Goal: Information Seeking & Learning: Compare options

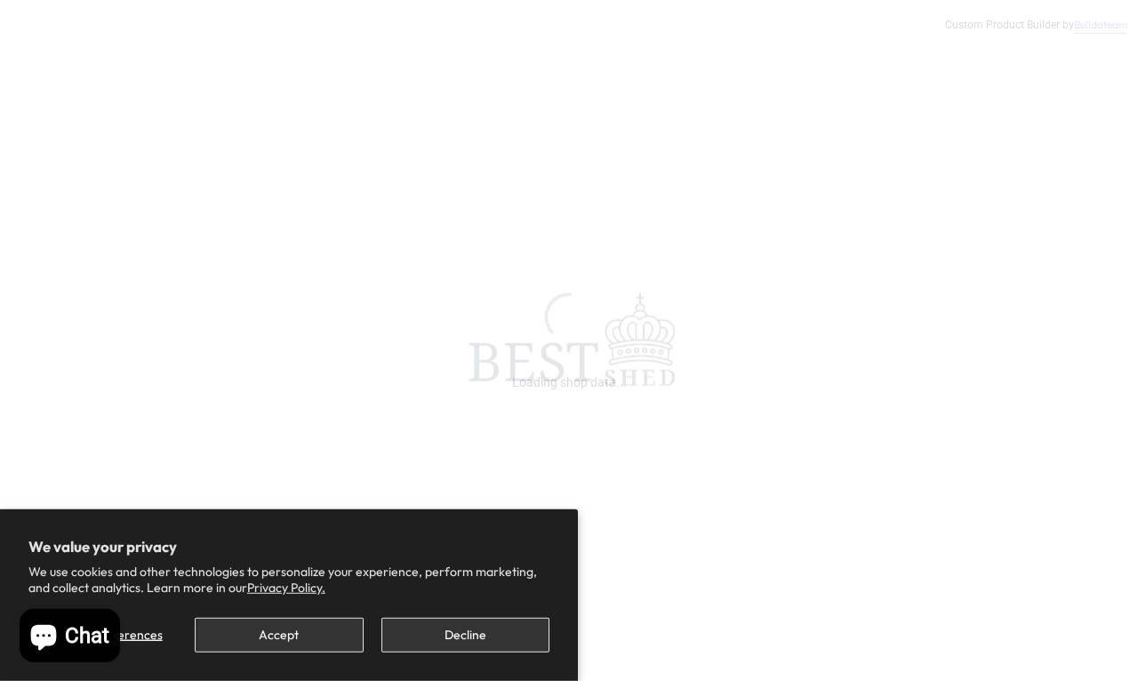
scroll to position [9, 0]
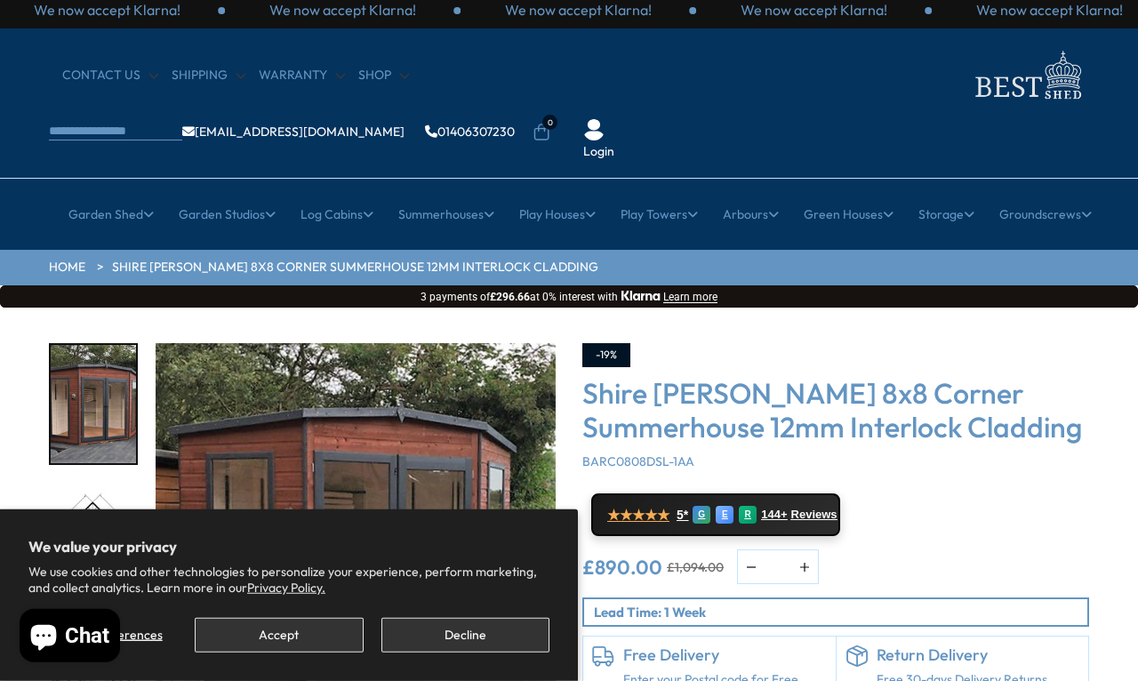
click at [485, 628] on button "Decline" at bounding box center [465, 635] width 168 height 35
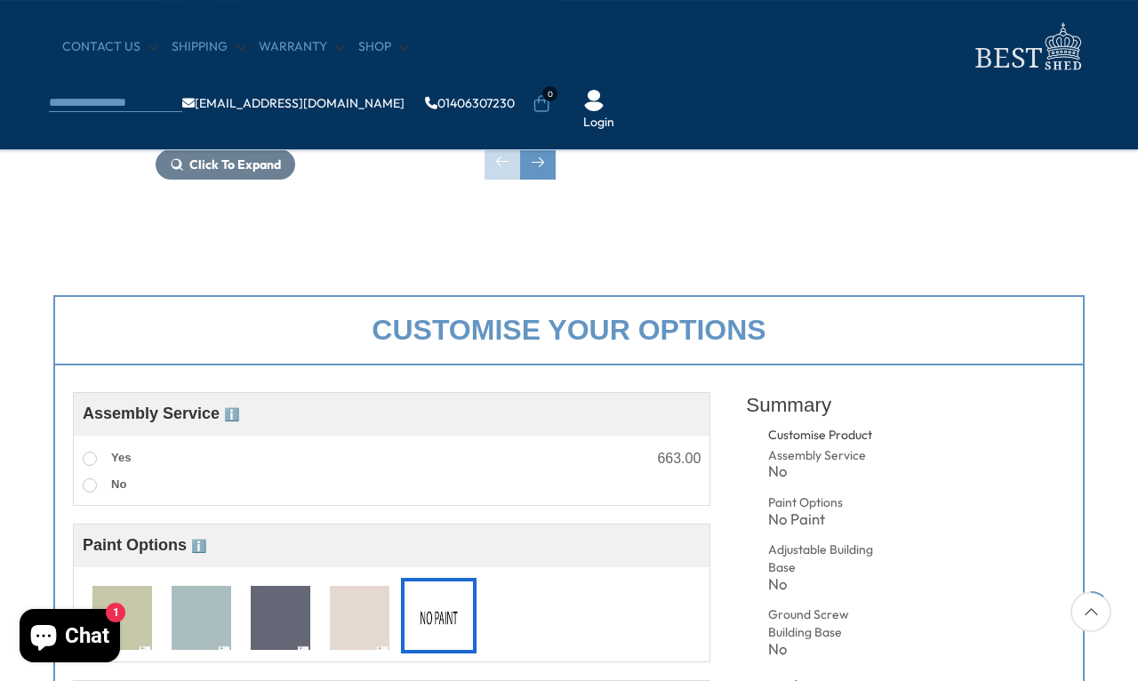
scroll to position [452, 0]
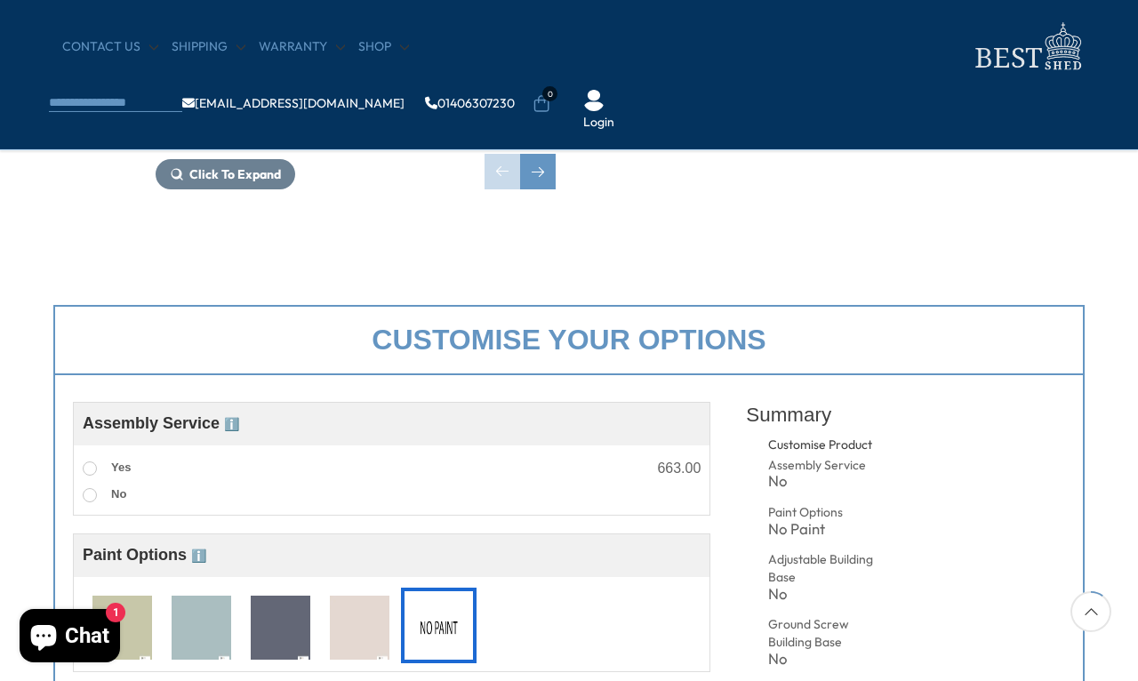
click at [209, 628] on img at bounding box center [202, 629] width 60 height 66
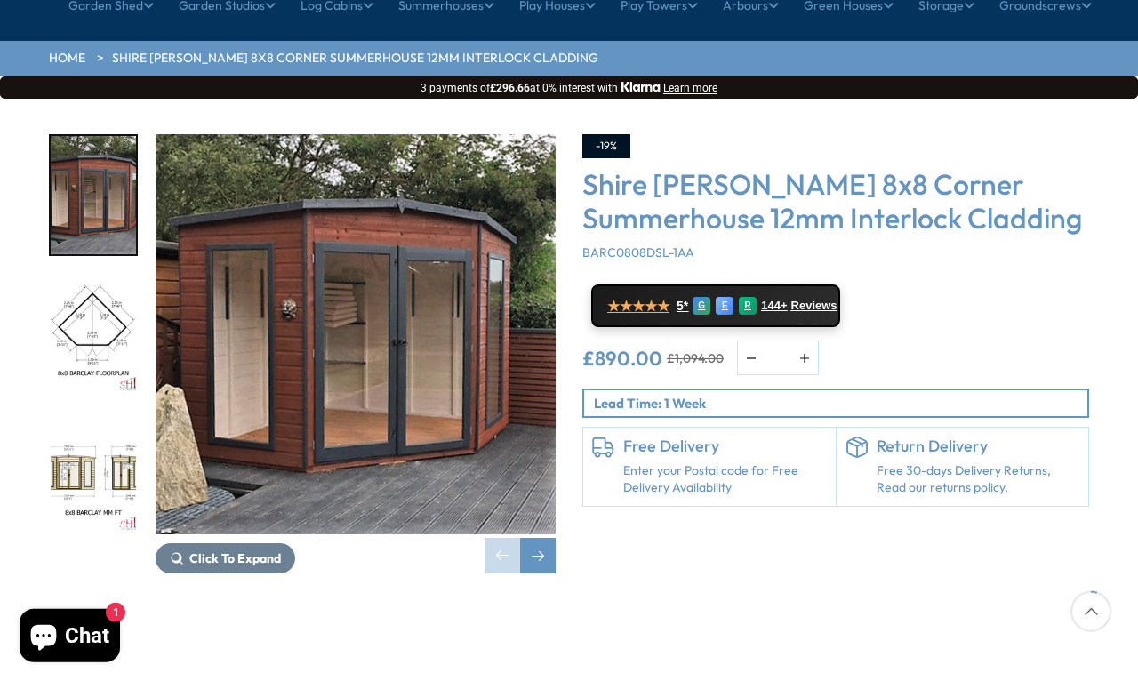
scroll to position [218, 0]
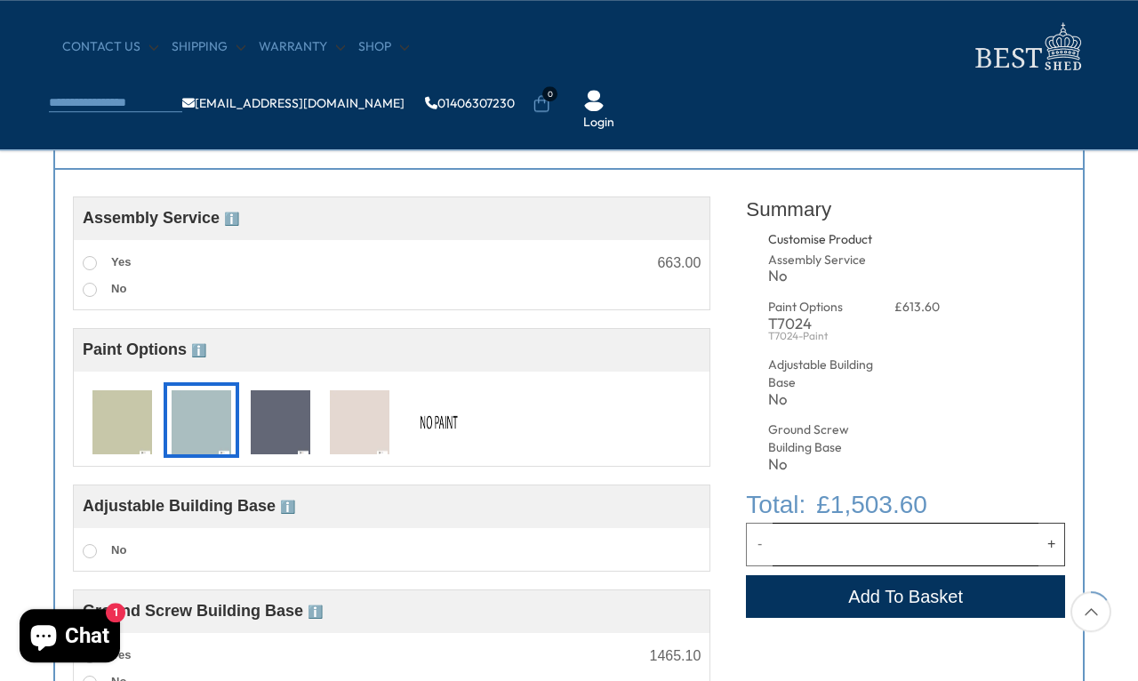
click at [388, 425] on img at bounding box center [360, 423] width 60 height 66
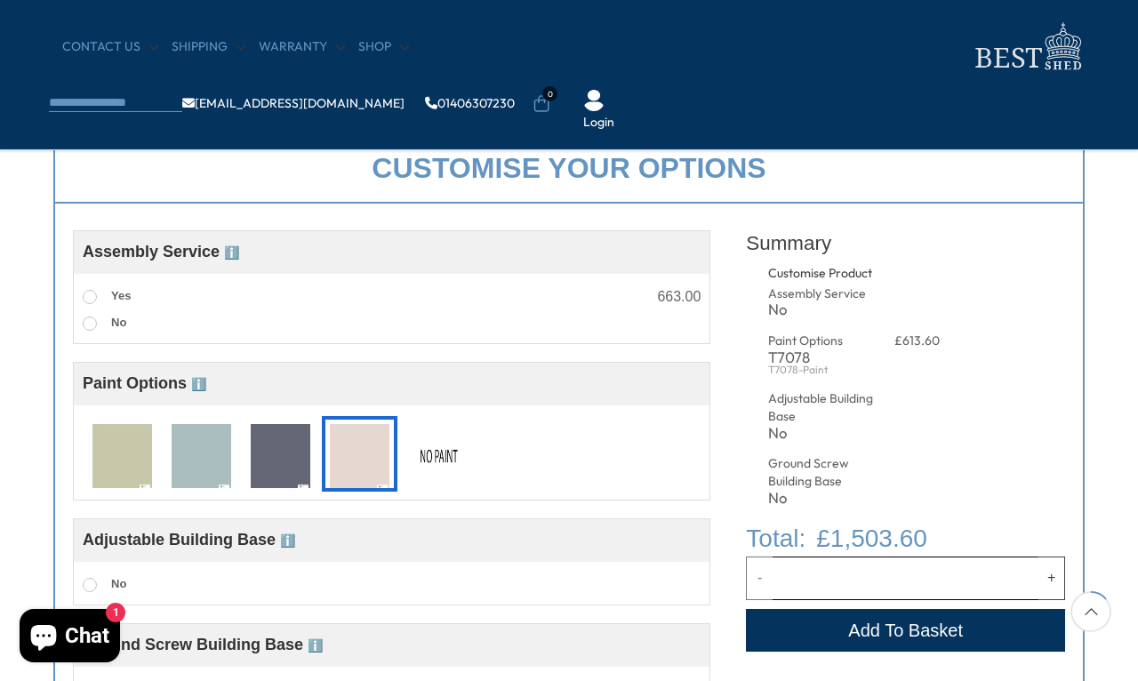
scroll to position [623, 0]
click at [445, 472] on img at bounding box center [439, 457] width 60 height 66
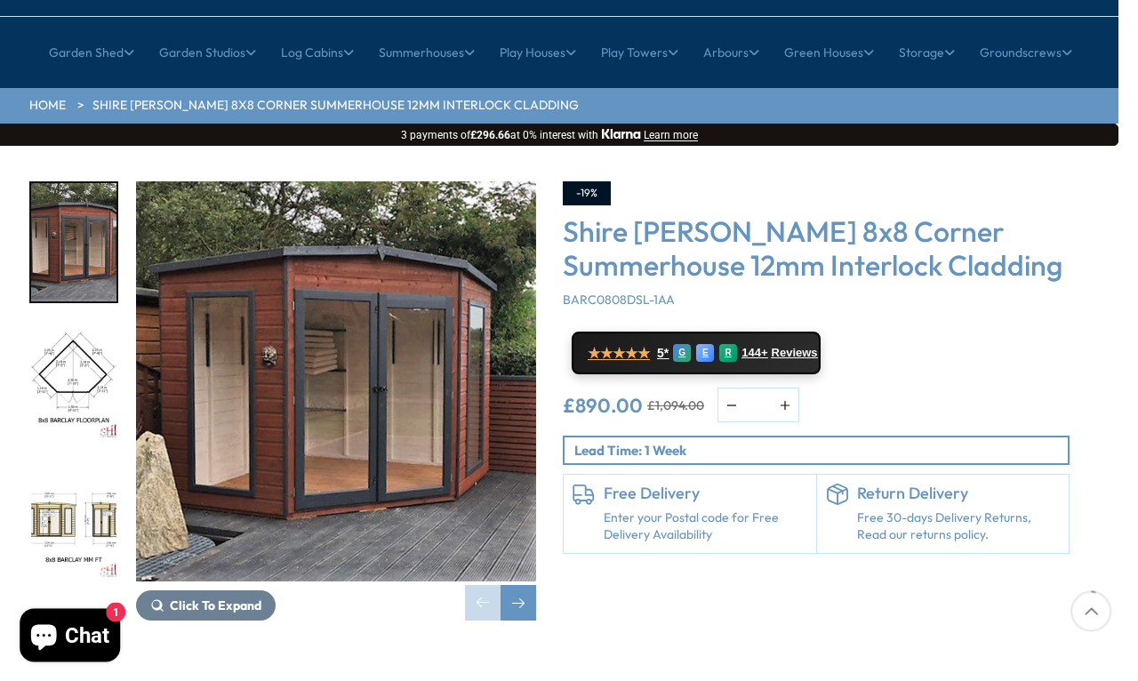
scroll to position [172, 20]
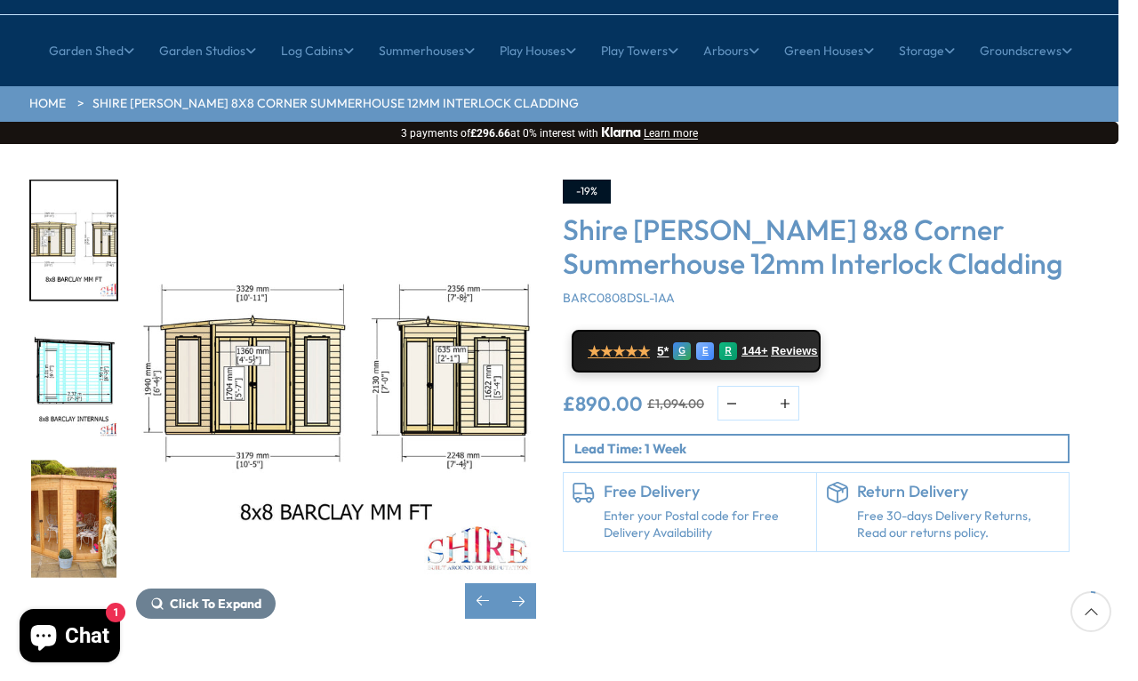
click at [67, 479] on img "5 / 14" at bounding box center [73, 519] width 85 height 118
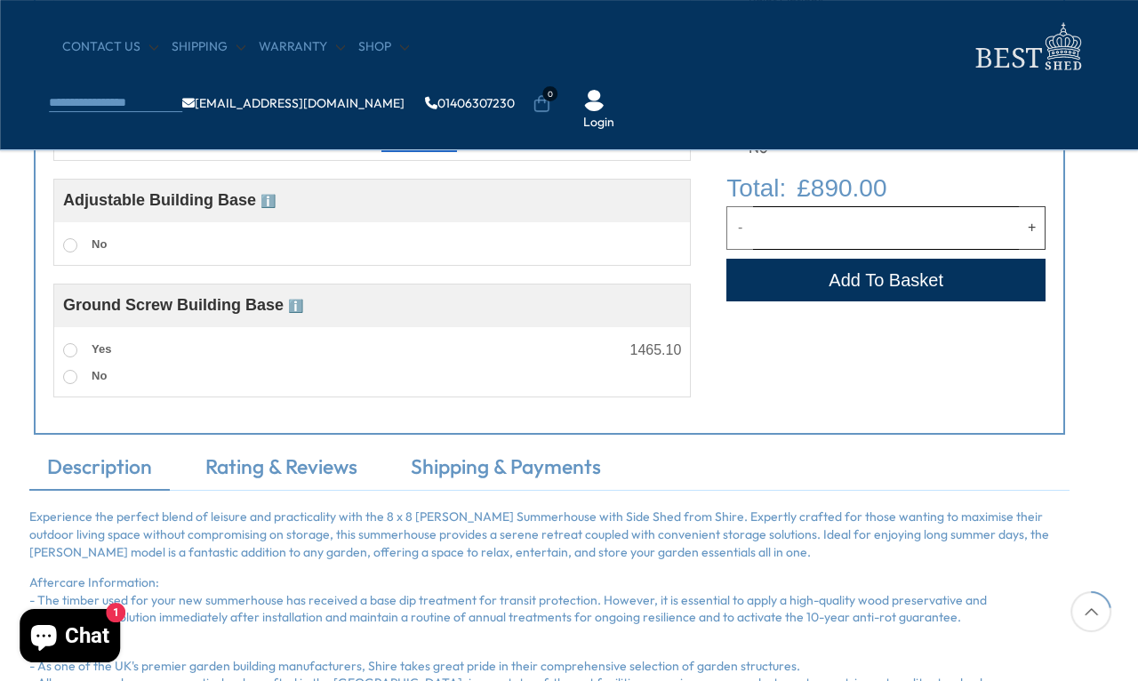
scroll to position [962, 20]
click at [275, 206] on span "ℹ️" at bounding box center [267, 202] width 15 height 14
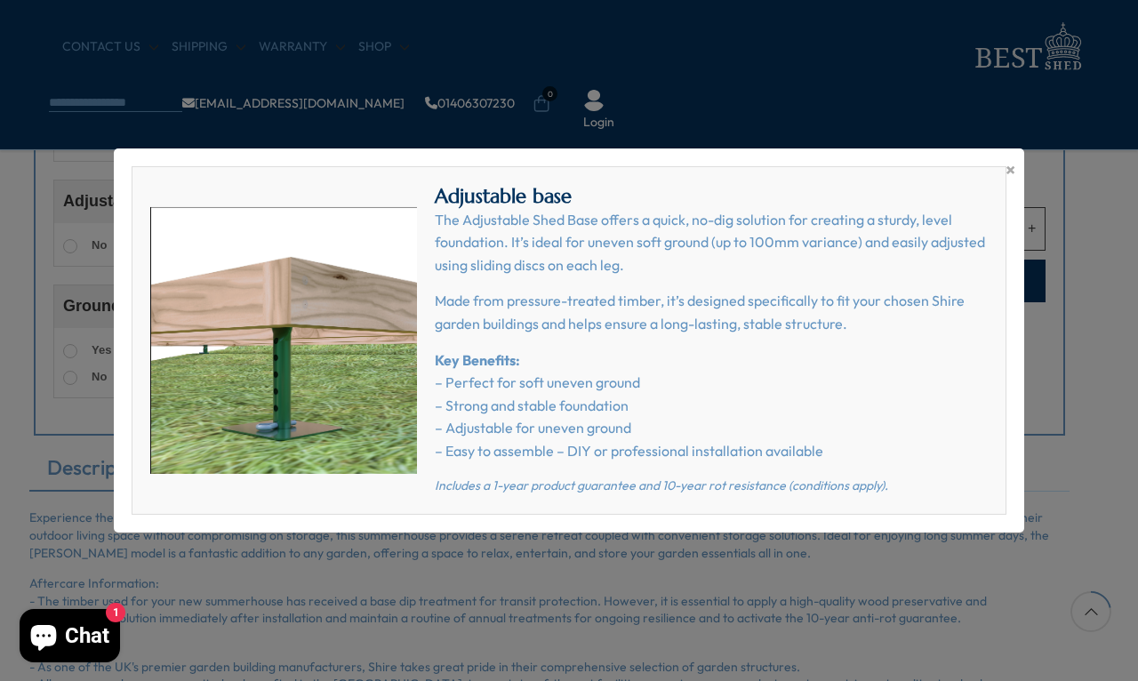
click at [1005, 182] on span "×" at bounding box center [1010, 169] width 10 height 25
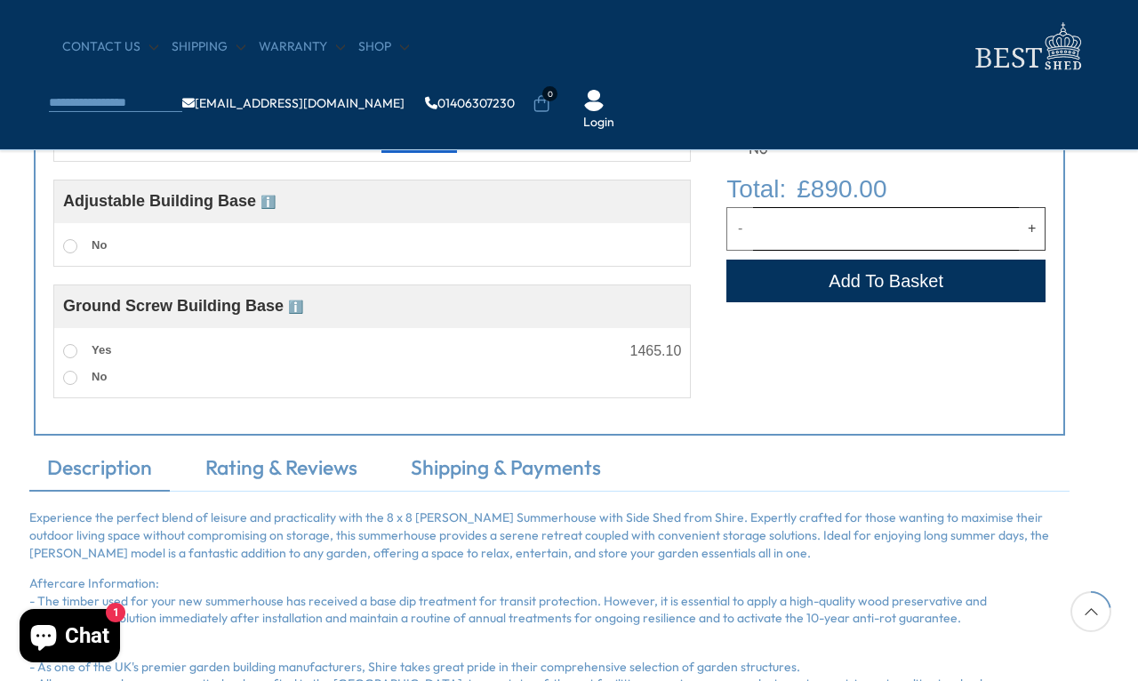
click at [303, 310] on span "ℹ️" at bounding box center [295, 307] width 15 height 14
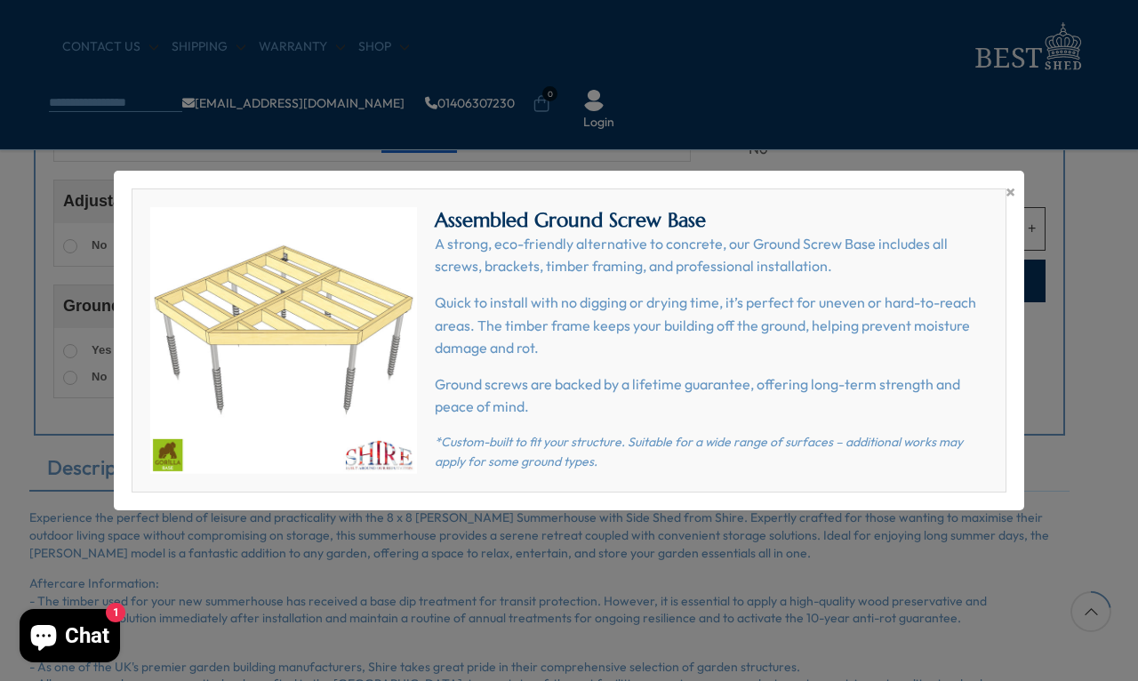
click at [1013, 204] on span "×" at bounding box center [1010, 192] width 10 height 25
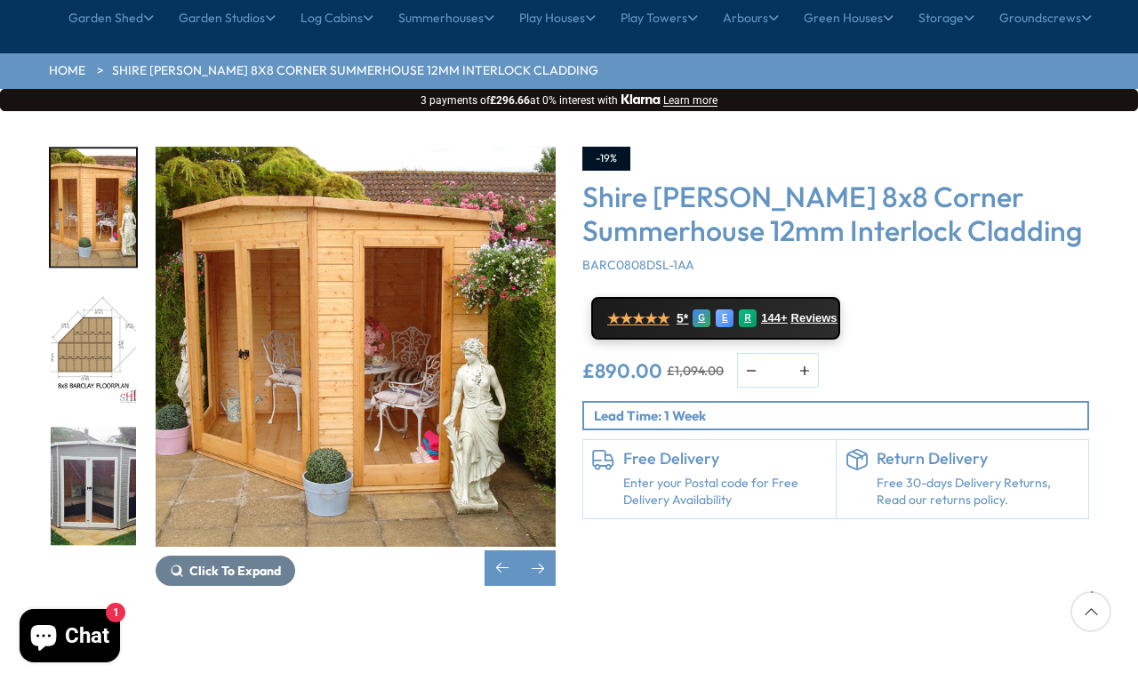
scroll to position [0, 0]
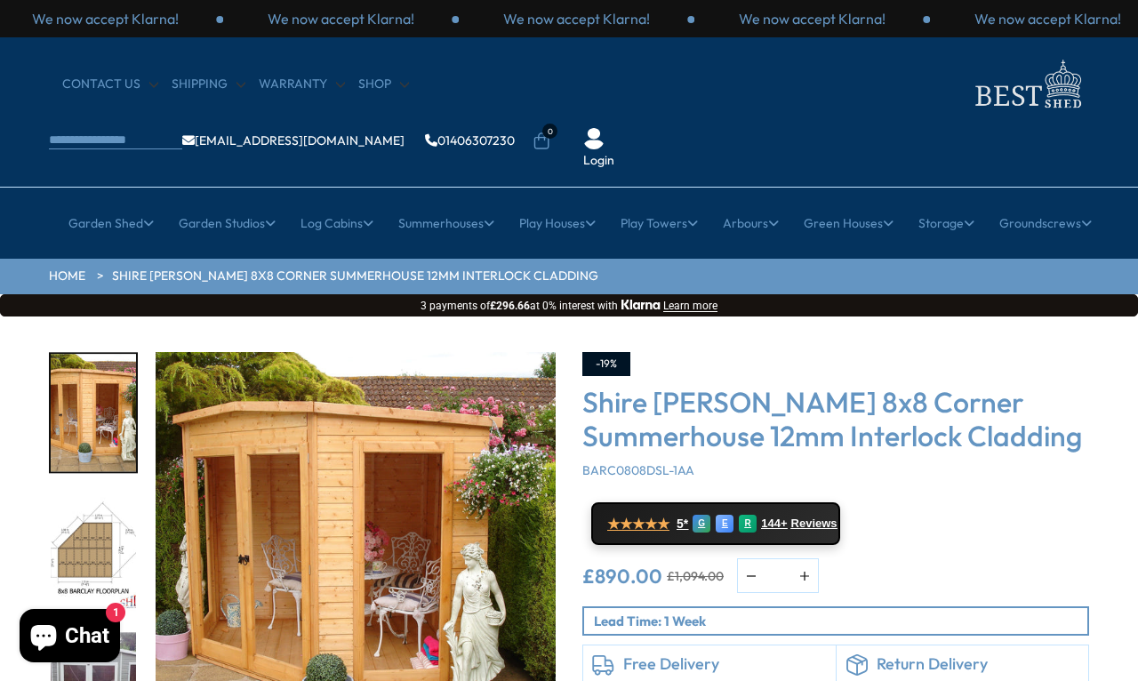
click at [213, 411] on link "Studio and Shed combi" at bounding box center [212, 426] width 133 height 31
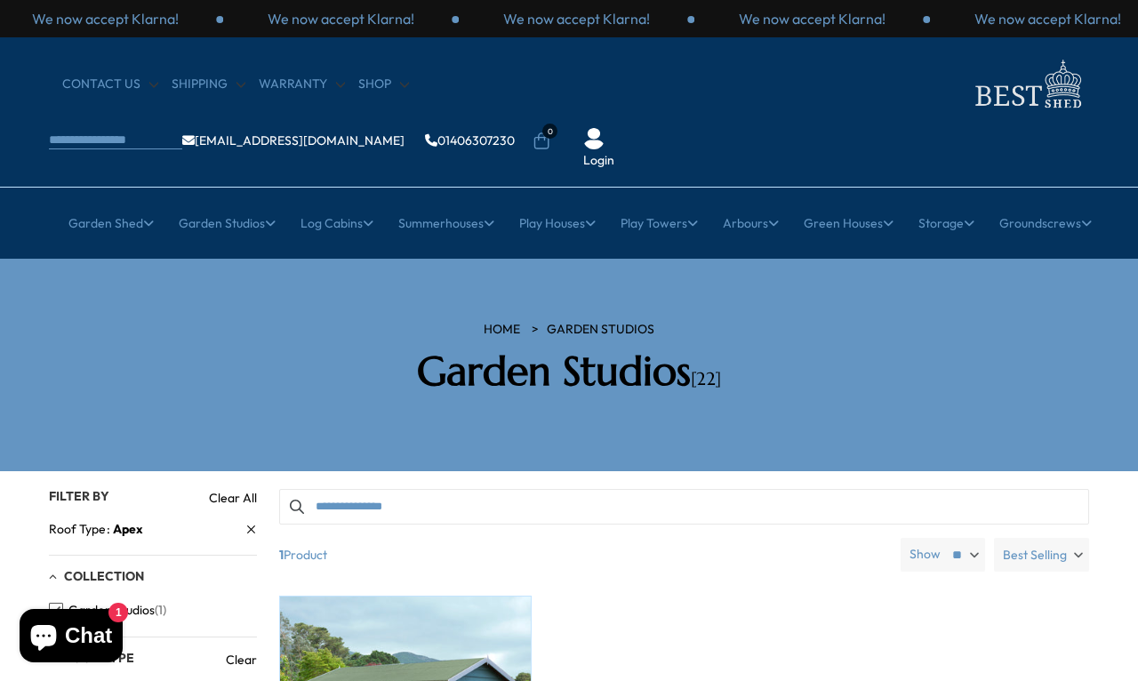
click at [227, 377] on div "Studios by Type All Studios Pent Roof Studio Apex Roof Studio Studio and Shed c…" at bounding box center [569, 364] width 978 height 192
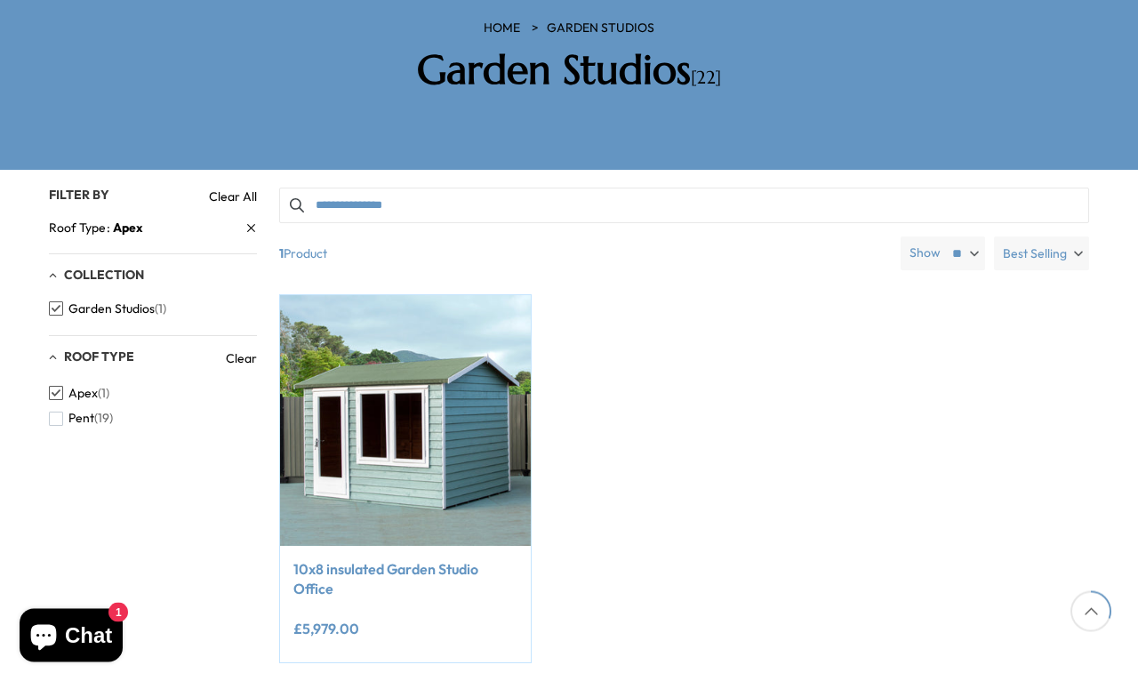
scroll to position [301, 0]
click at [449, 385] on img at bounding box center [405, 420] width 251 height 251
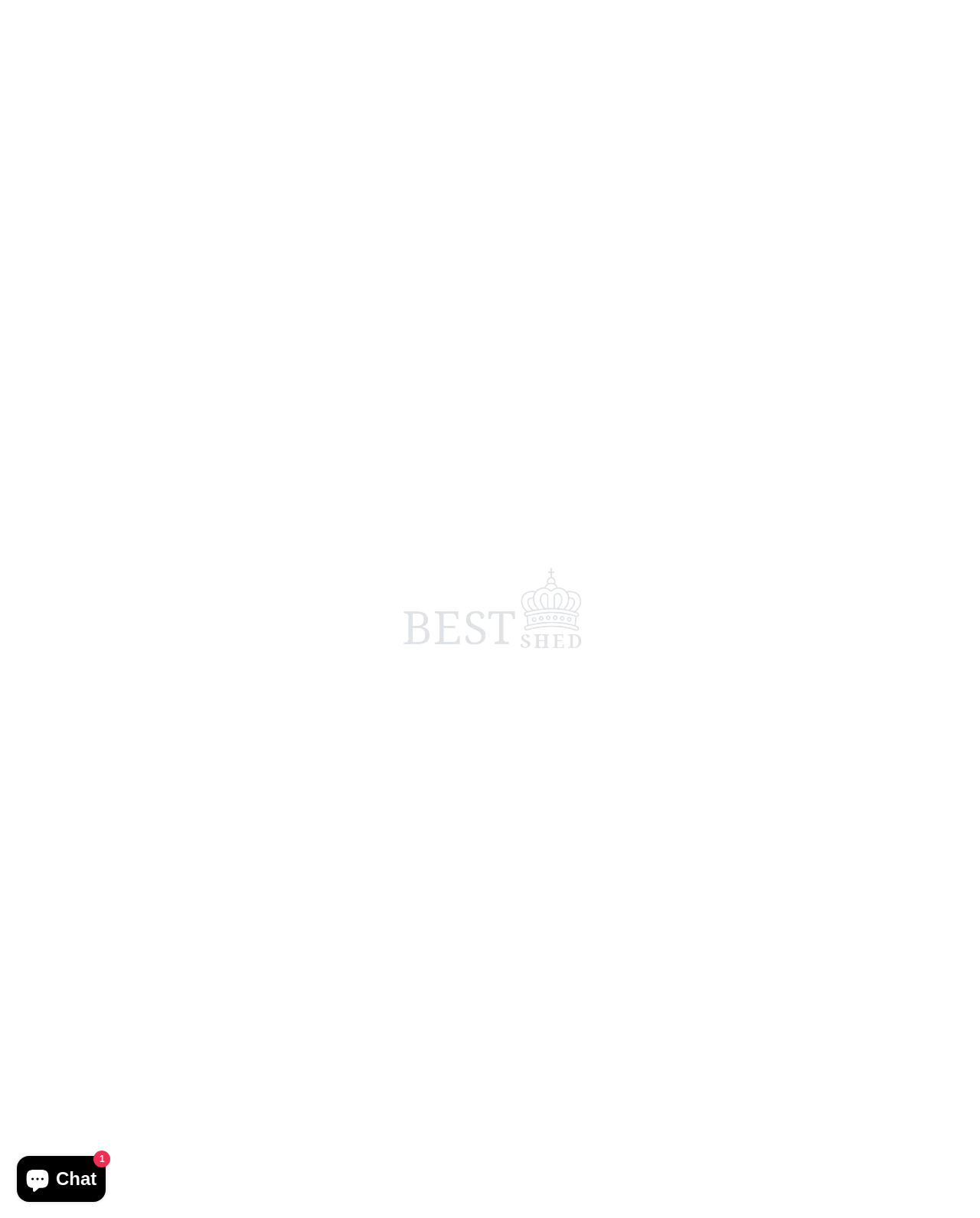
scroll to position [10, 0]
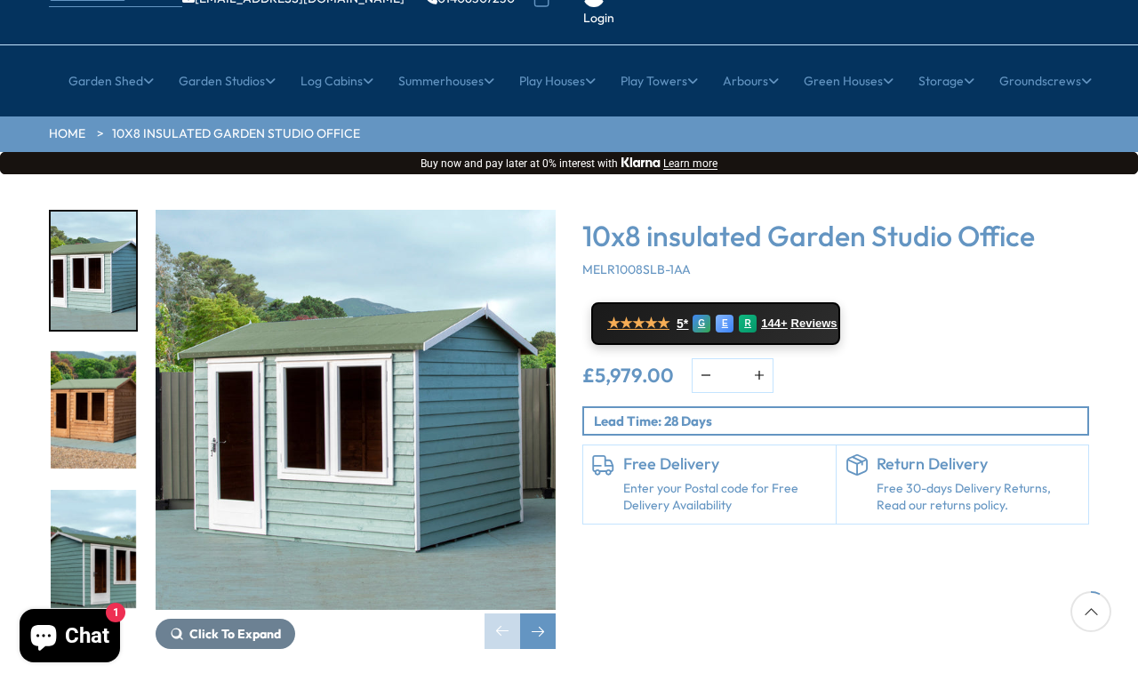
scroll to position [144, 0]
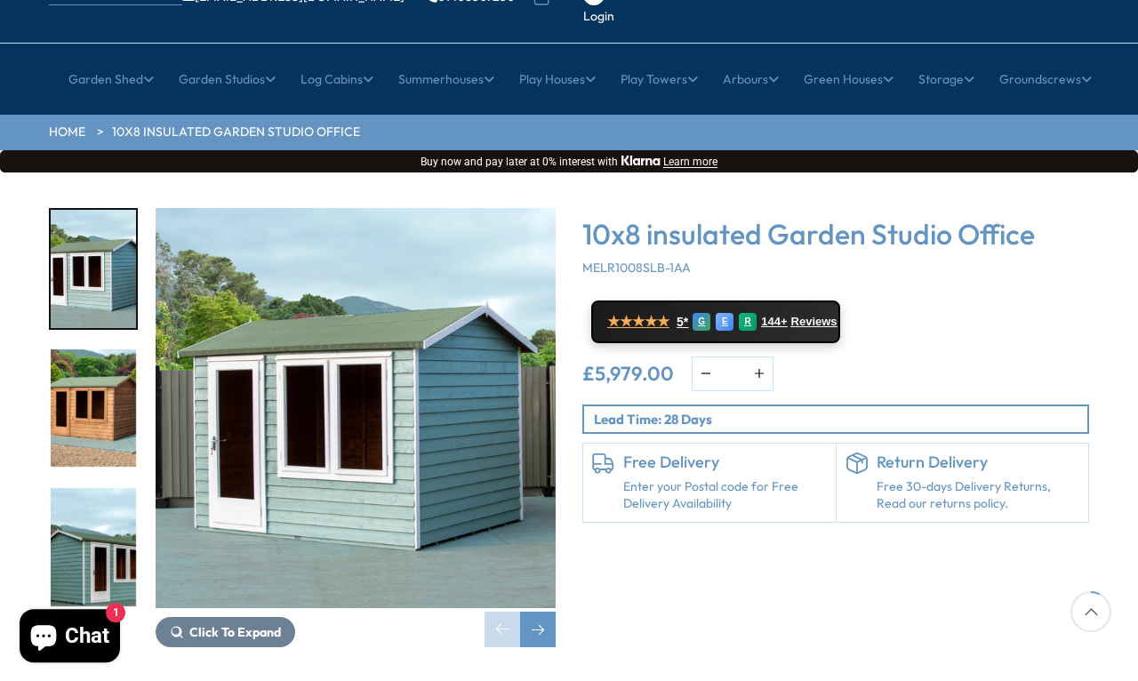
click at [553, 612] on div "Next slide" at bounding box center [538, 630] width 36 height 36
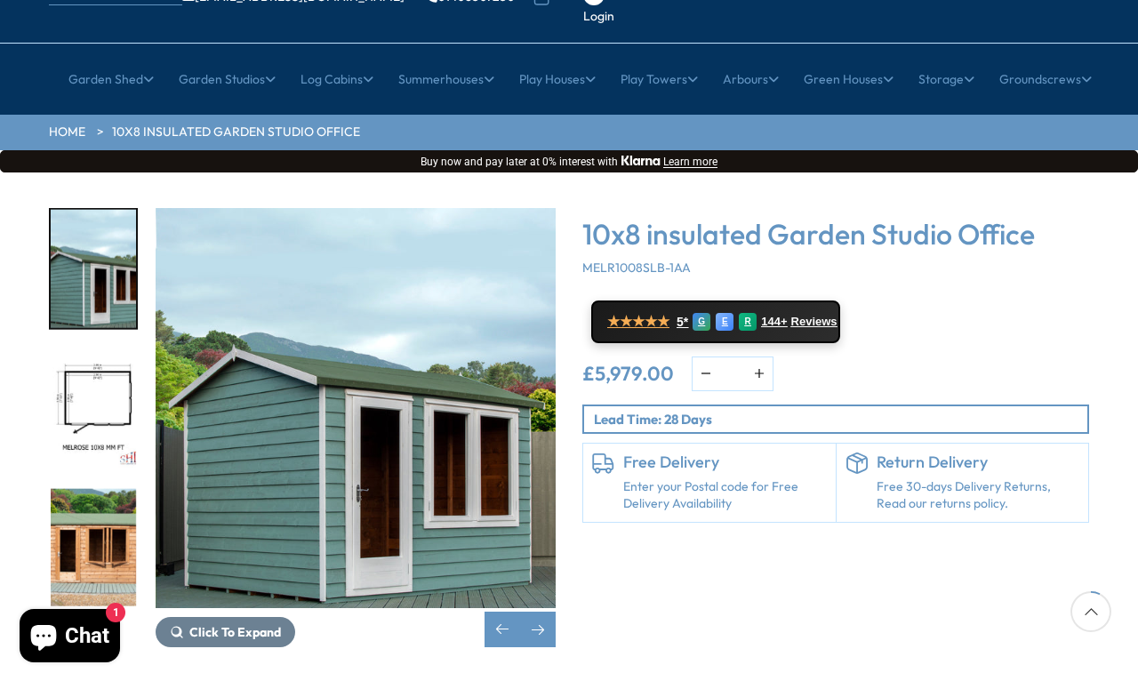
click at [82, 353] on img "4 / 10" at bounding box center [93, 408] width 85 height 118
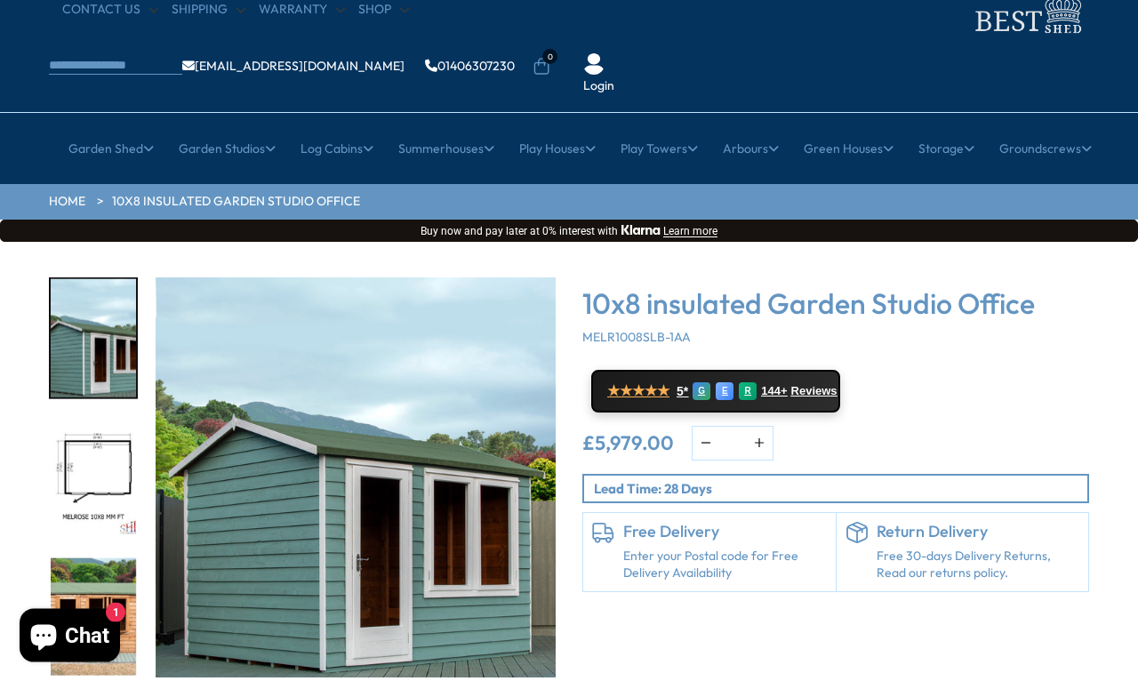
scroll to position [0, 0]
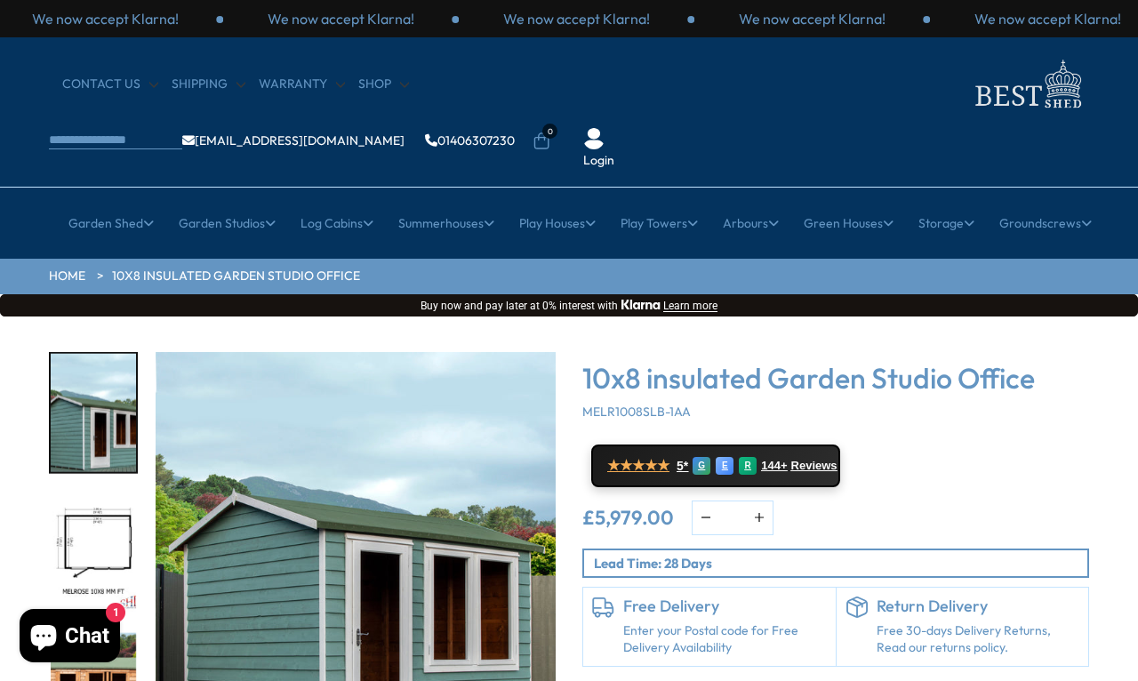
click at [210, 317] on link "All Summerhouses" at bounding box center [212, 332] width 106 height 31
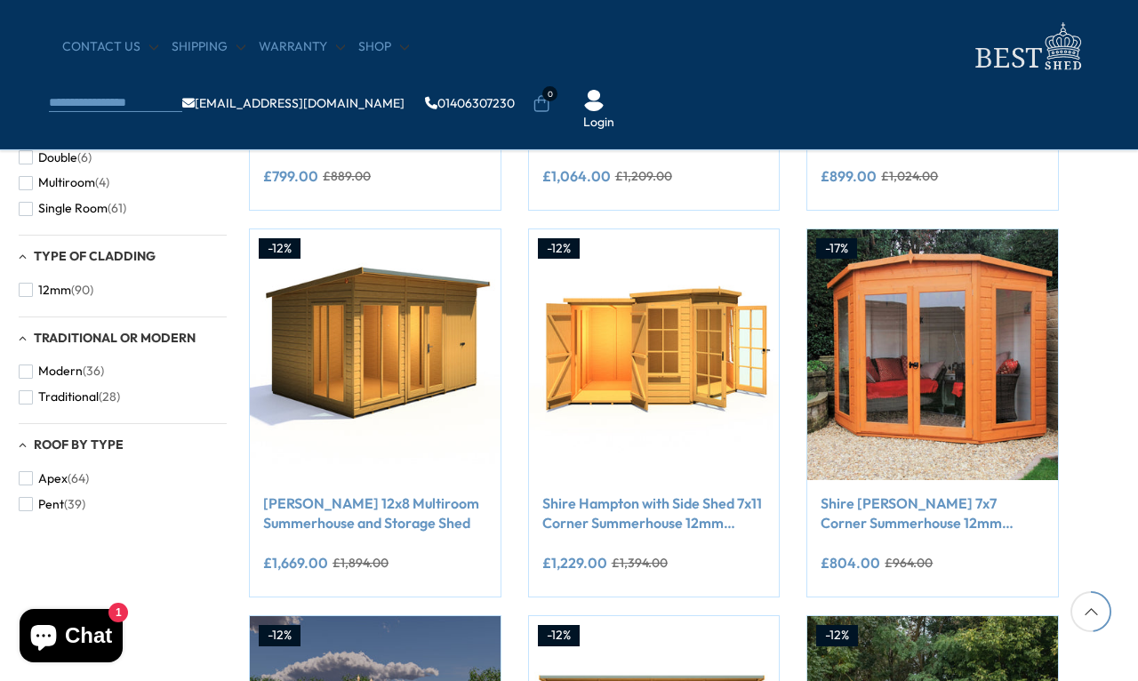
scroll to position [993, 30]
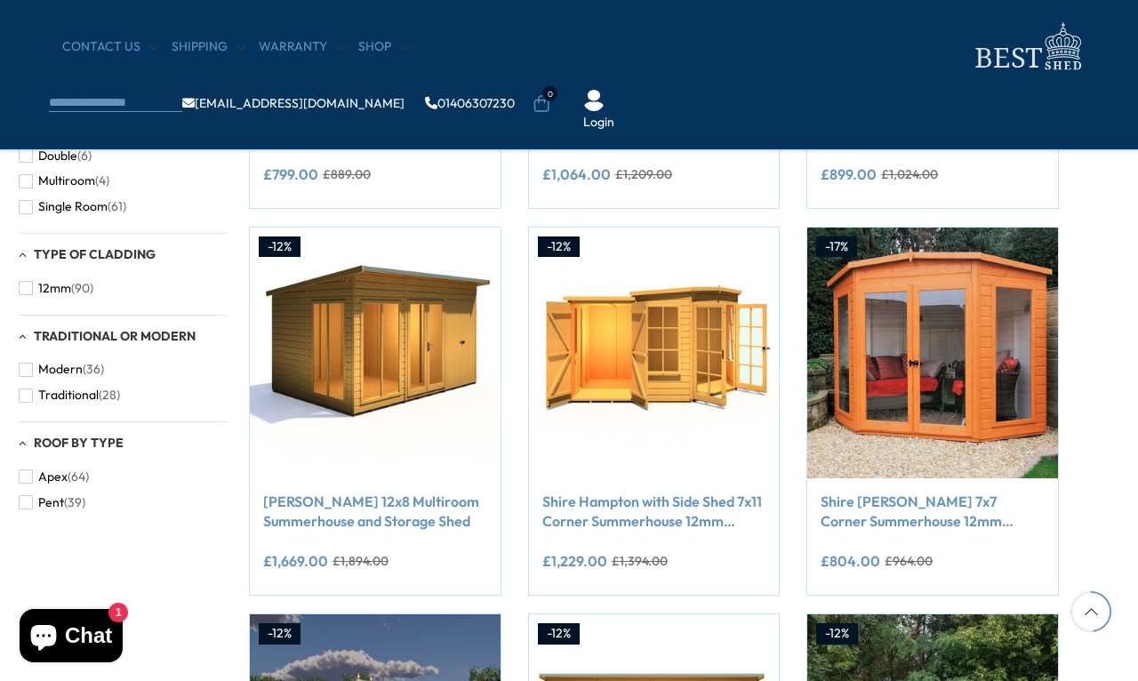
click at [399, 385] on img at bounding box center [375, 353] width 251 height 251
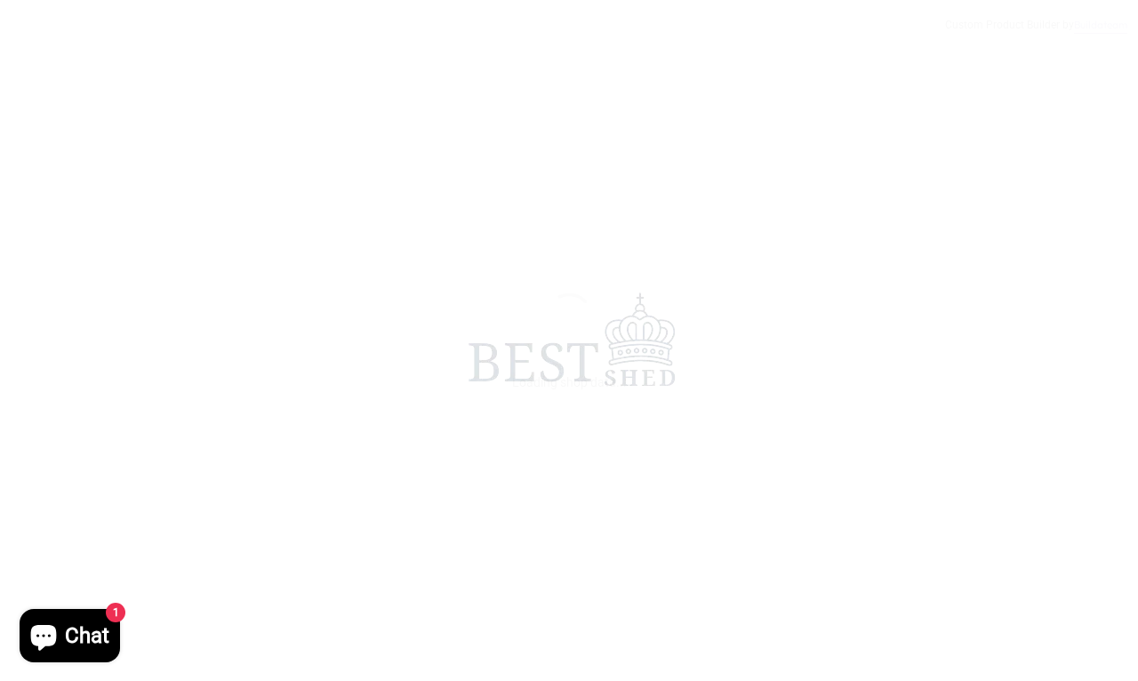
scroll to position [9, 0]
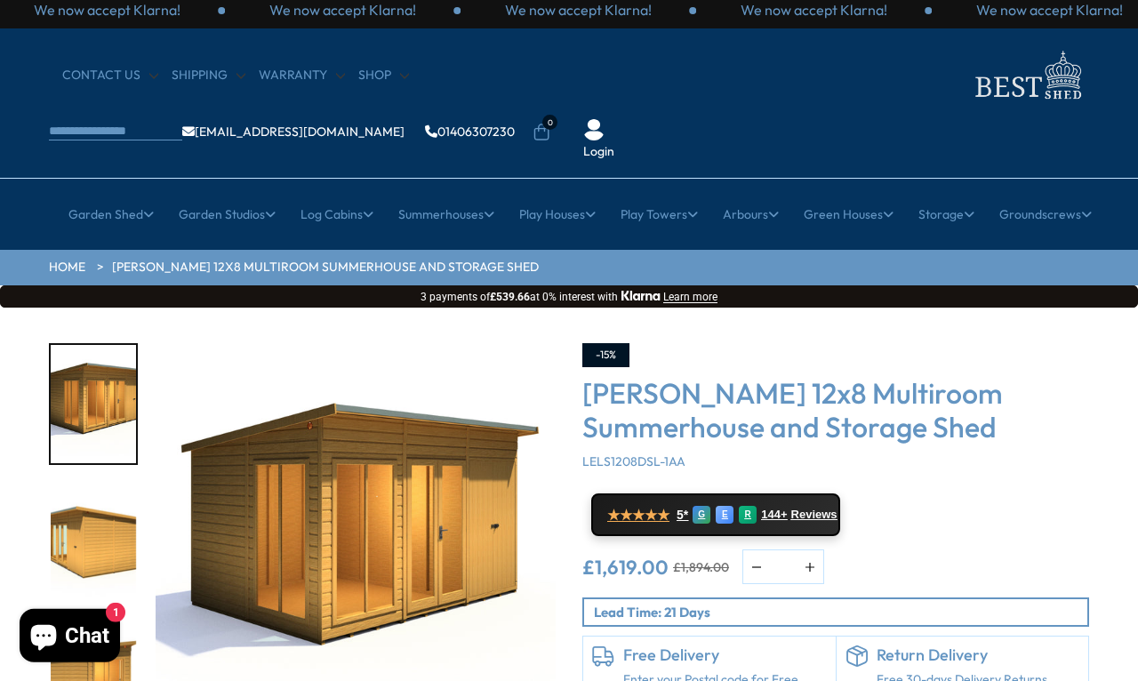
click at [108, 623] on img "3 / 8" at bounding box center [93, 682] width 85 height 118
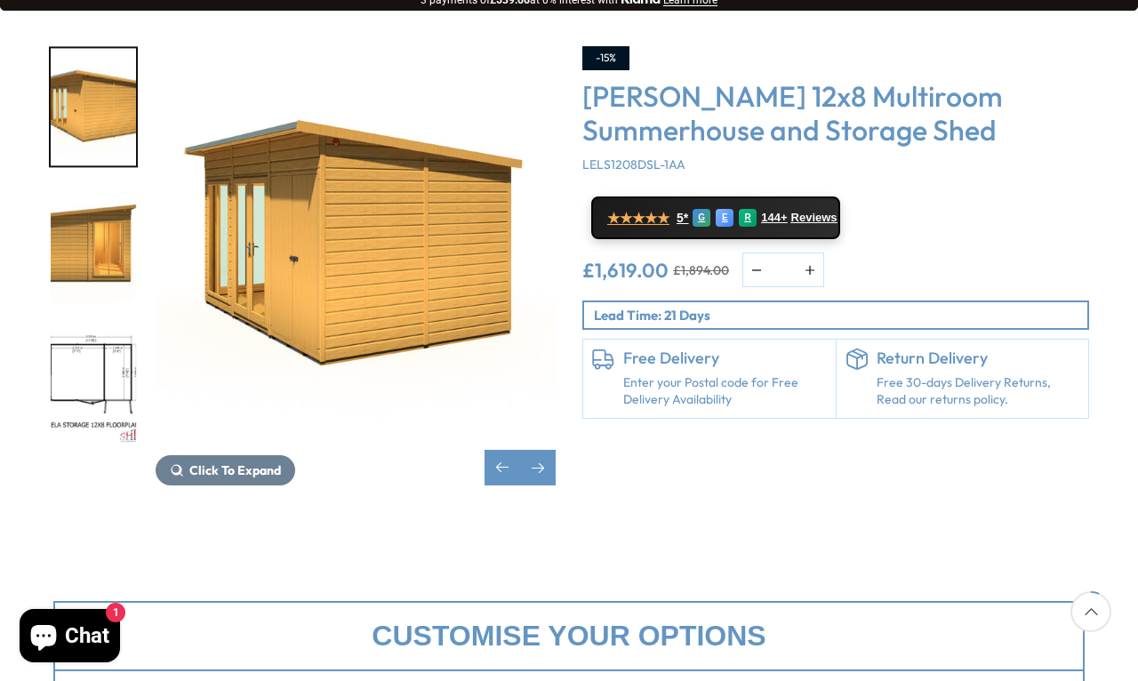
scroll to position [308, 0]
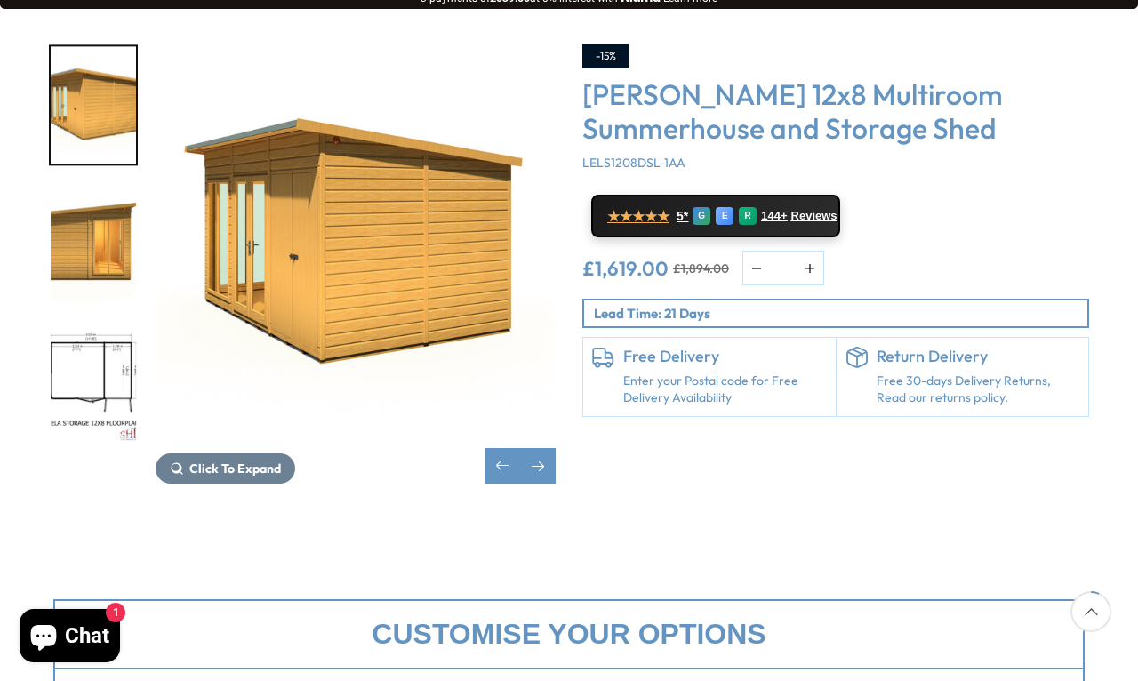
click at [99, 321] on div at bounding box center [102, 244] width 107 height 400
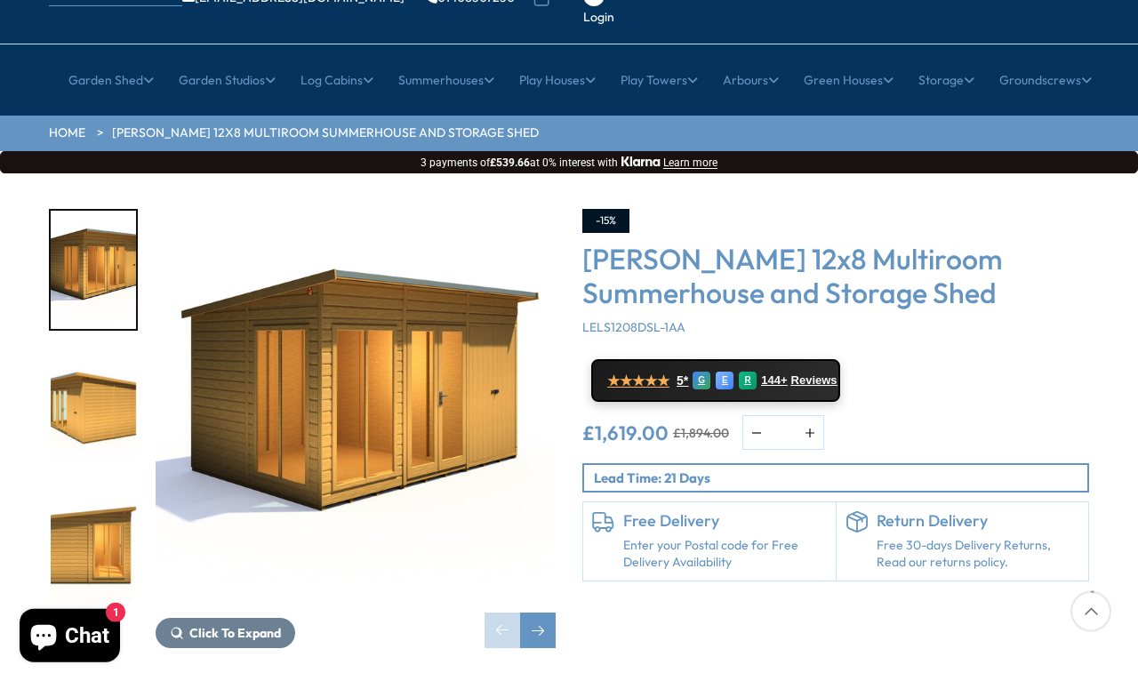
scroll to position [145, 0]
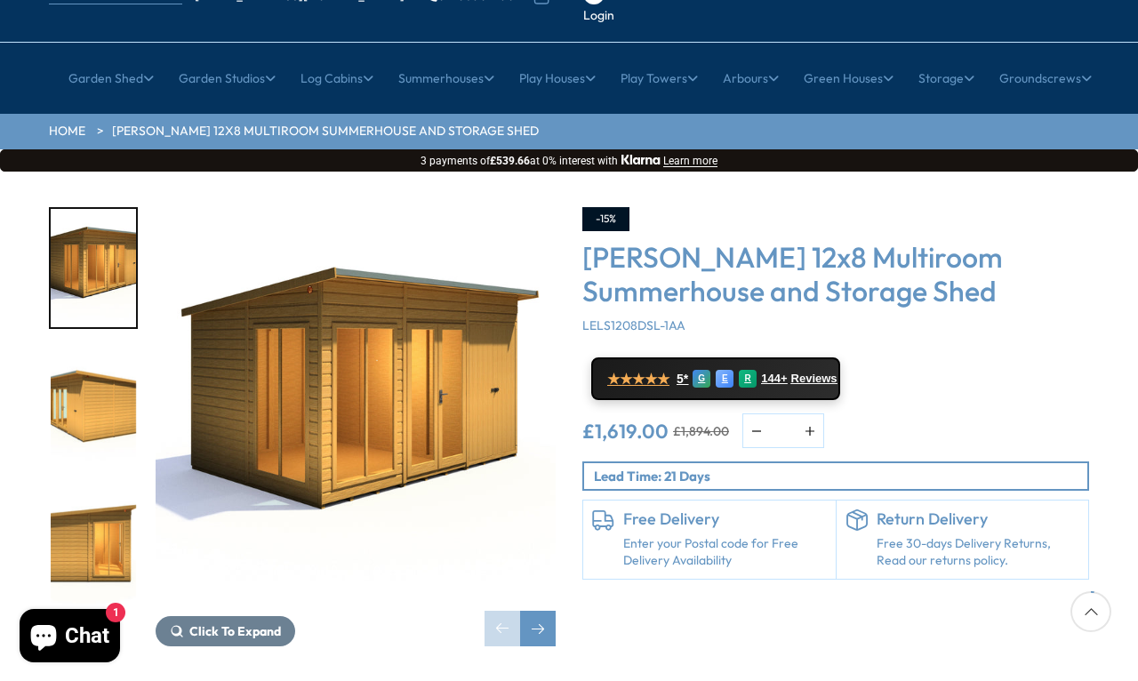
click at [806, 372] on span "Reviews" at bounding box center [814, 379] width 46 height 14
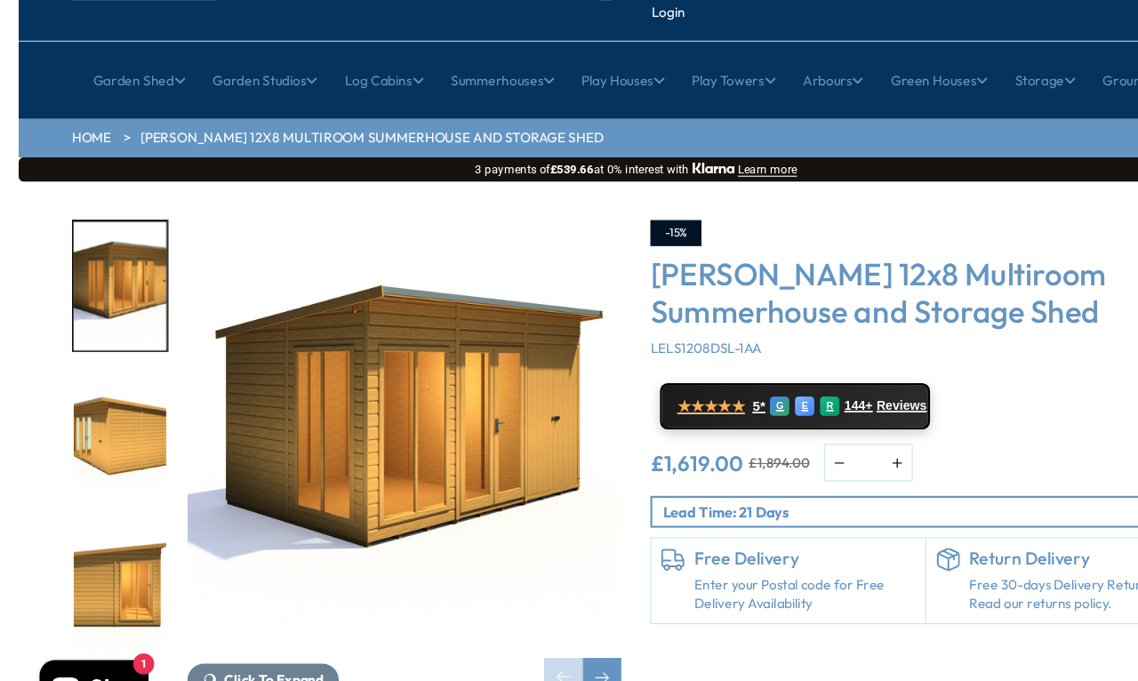
scroll to position [0, 0]
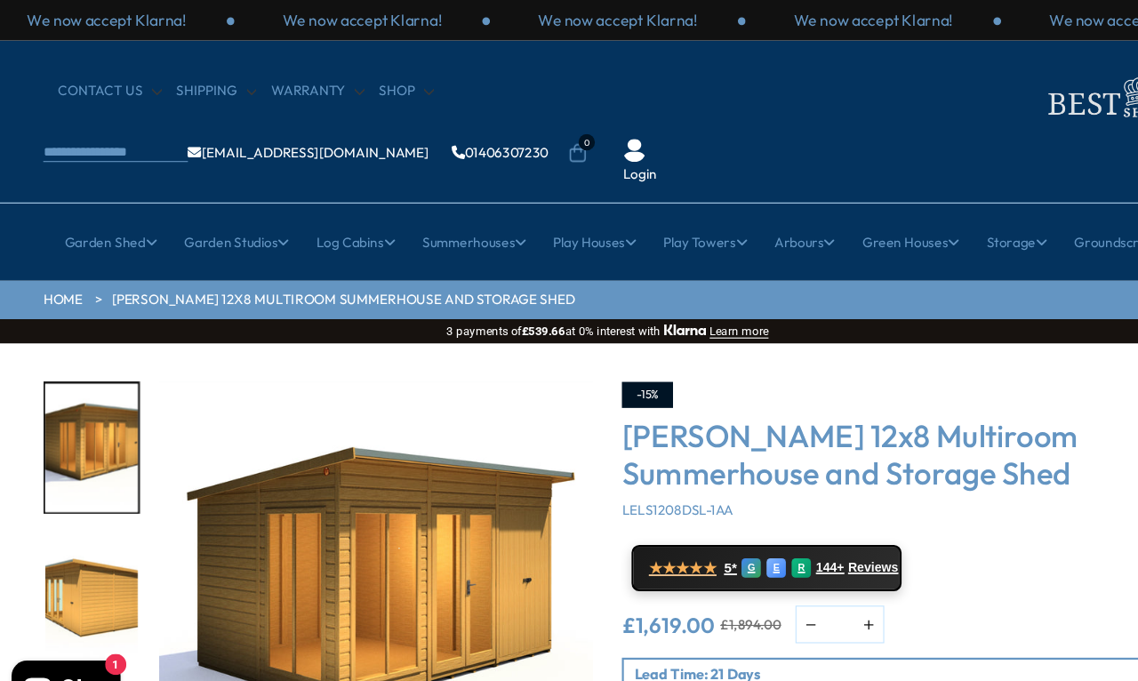
click at [190, 317] on link "All Play Towers" at bounding box center [212, 332] width 86 height 31
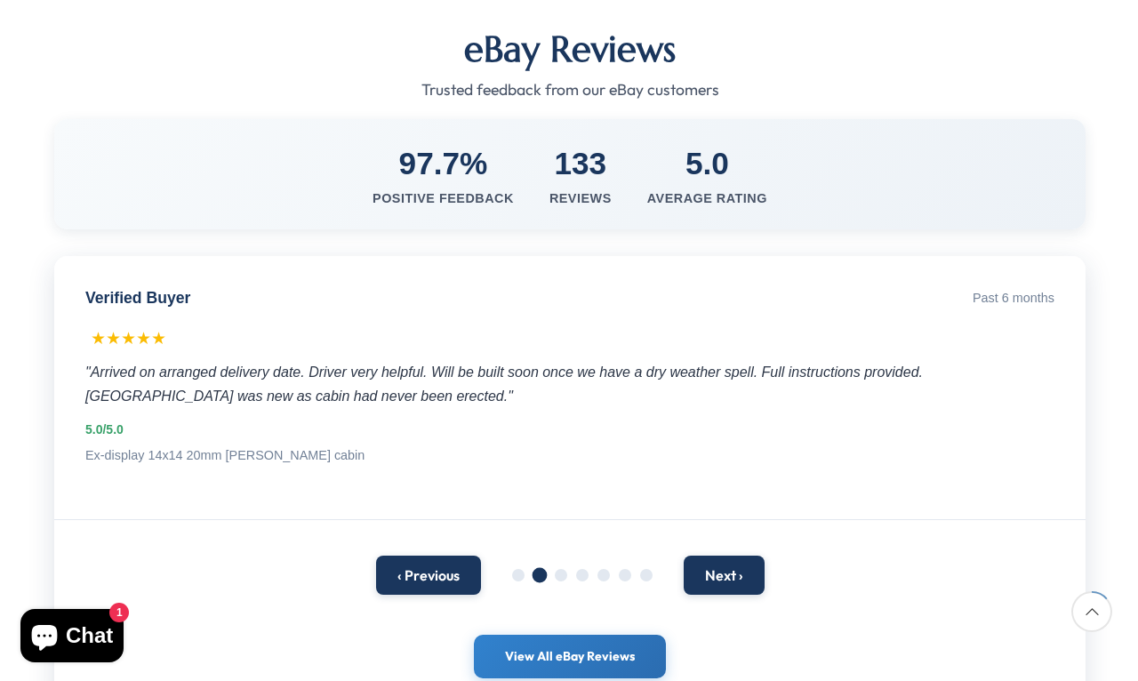
scroll to position [336, 0]
click at [442, 556] on button "‹ Previous" at bounding box center [427, 575] width 105 height 39
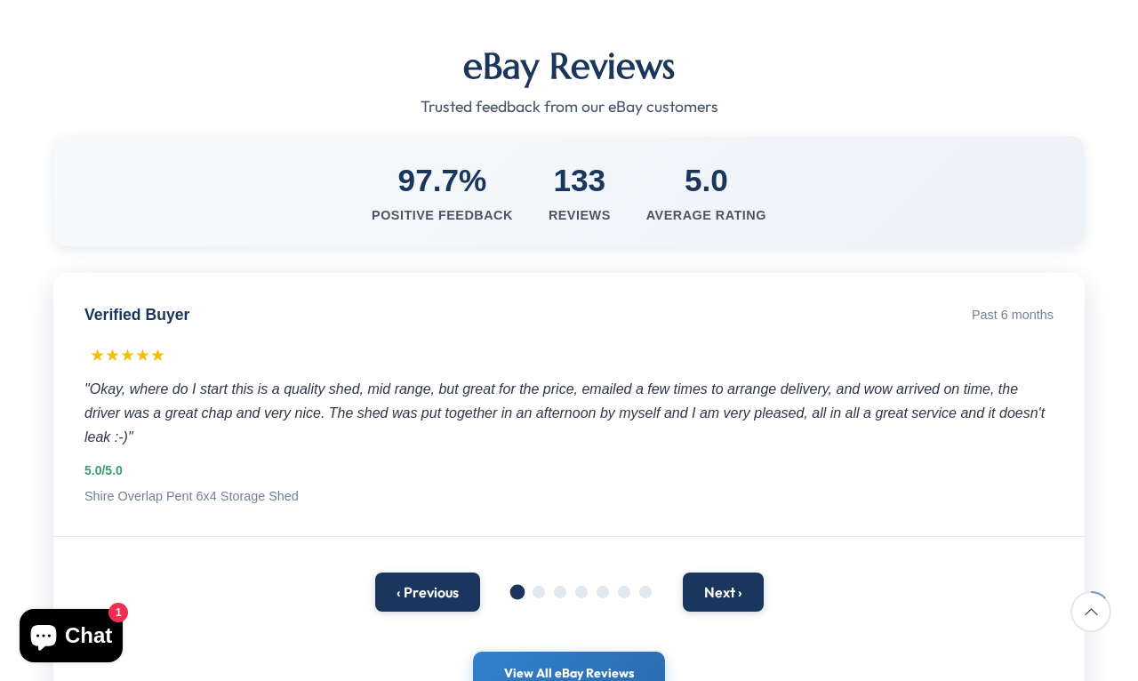
scroll to position [319, 0]
click at [748, 573] on button "Next ›" at bounding box center [723, 592] width 81 height 39
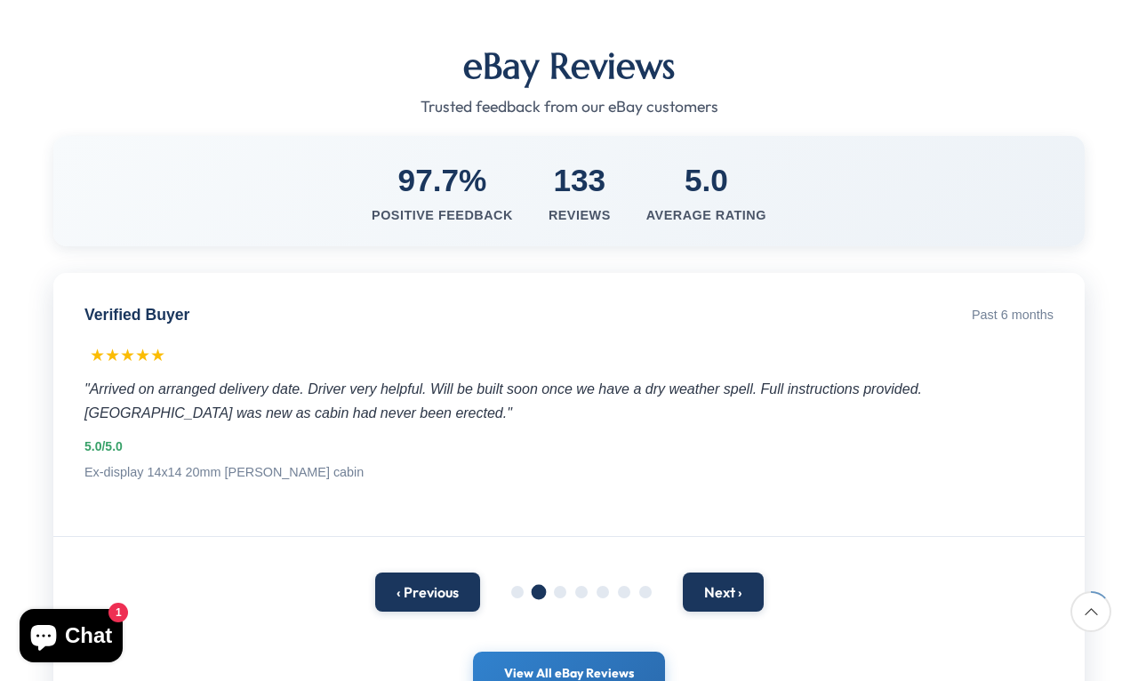
click at [730, 573] on button "Next ›" at bounding box center [723, 592] width 81 height 39
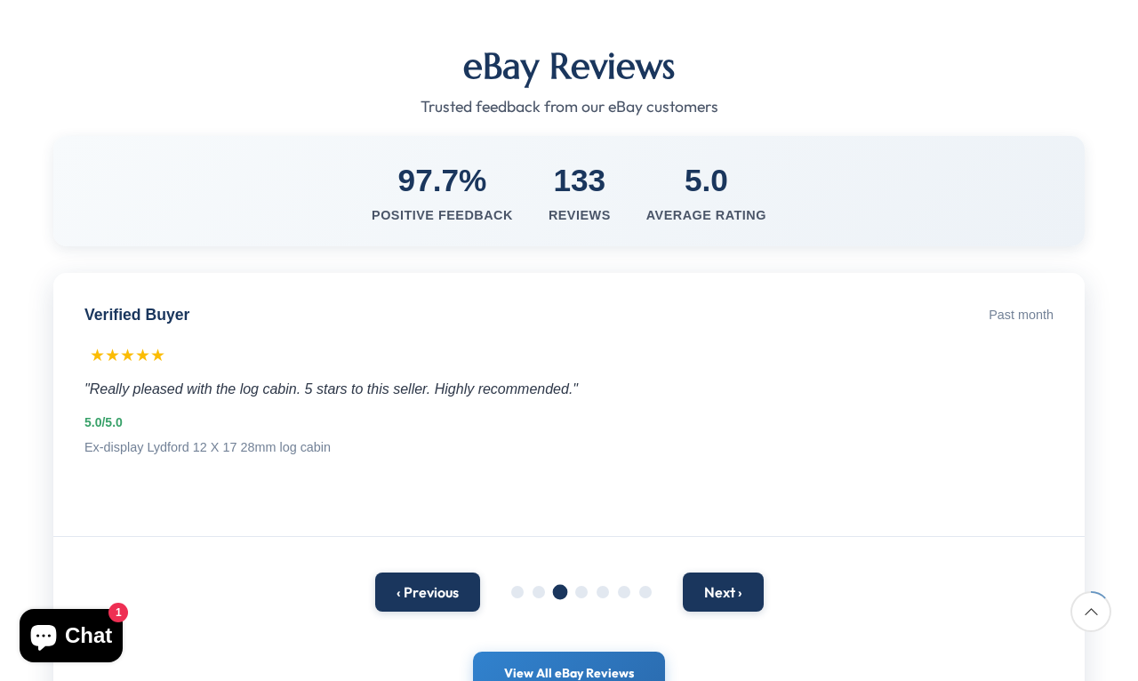
click at [425, 573] on button "‹ Previous" at bounding box center [427, 592] width 105 height 39
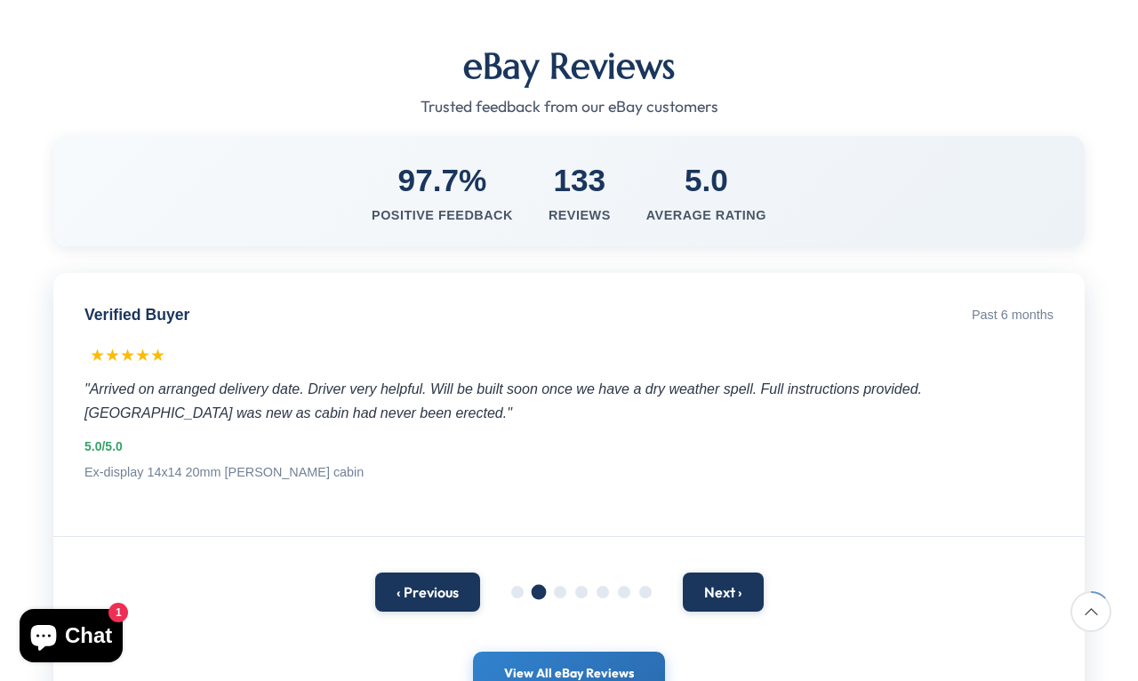
click at [725, 573] on button "Next ›" at bounding box center [723, 592] width 81 height 39
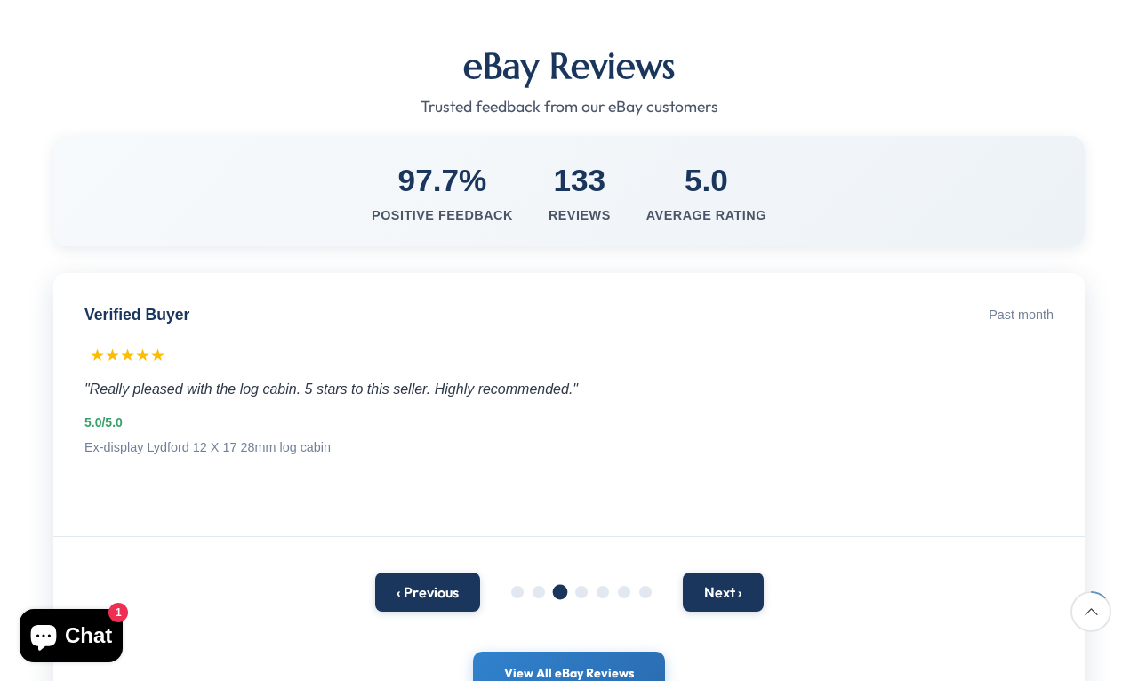
click at [741, 573] on button "Next ›" at bounding box center [723, 592] width 81 height 39
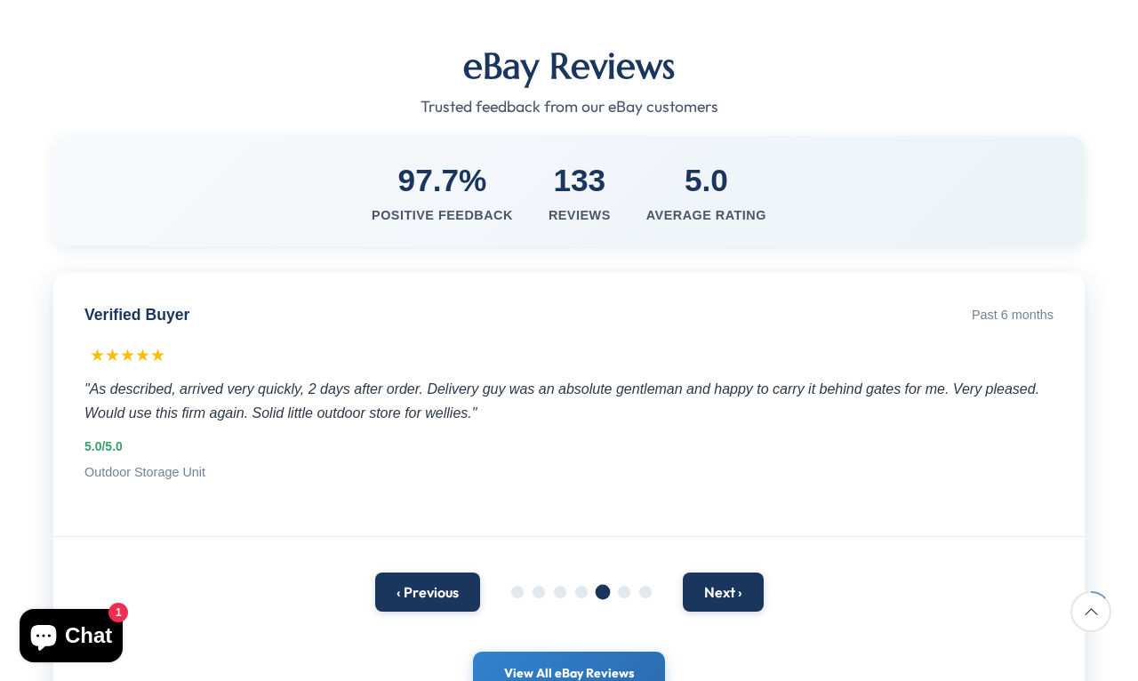
click at [741, 573] on button "Next ›" at bounding box center [723, 592] width 81 height 39
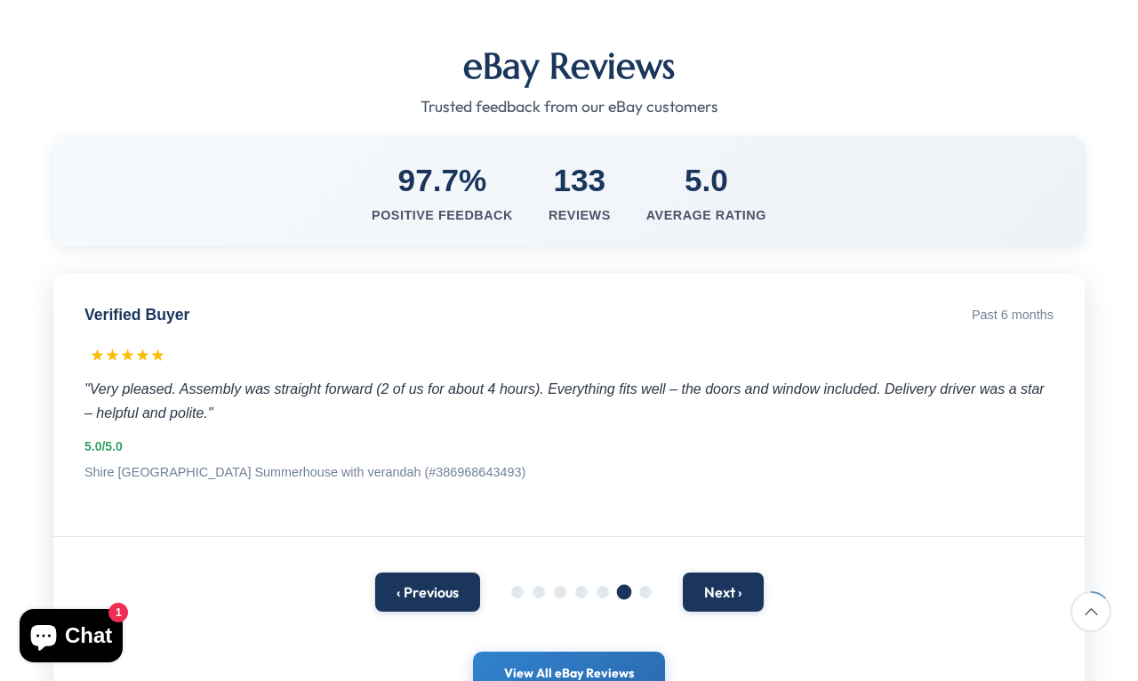
click at [727, 573] on button "Next ›" at bounding box center [723, 592] width 81 height 39
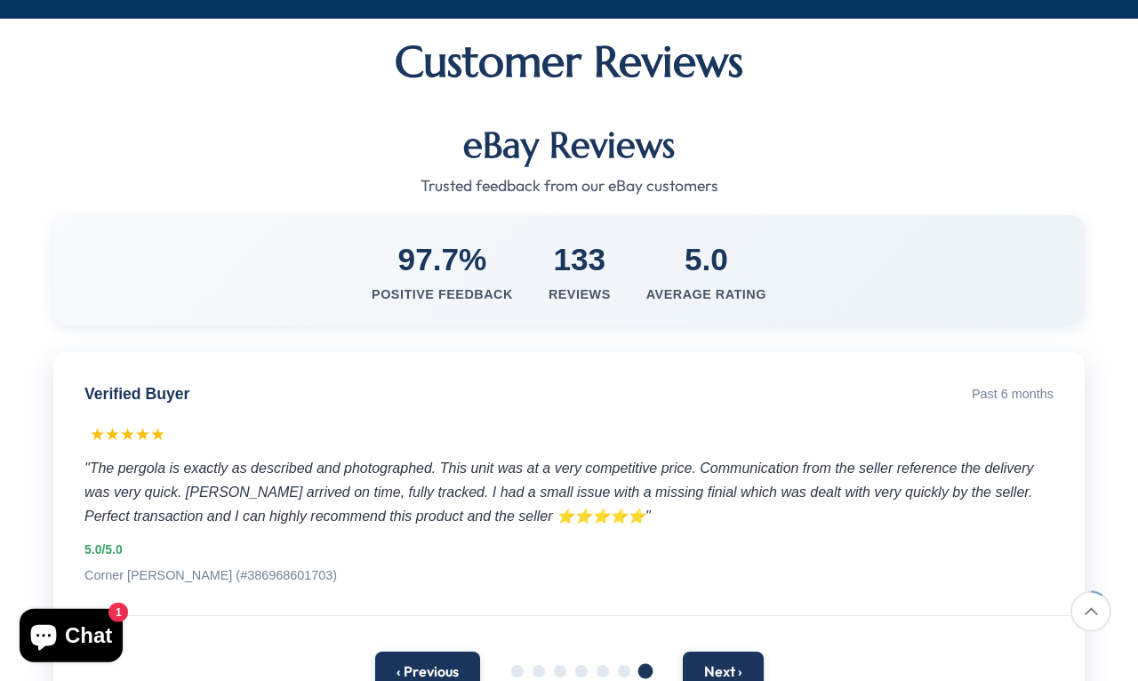
scroll to position [243, 0]
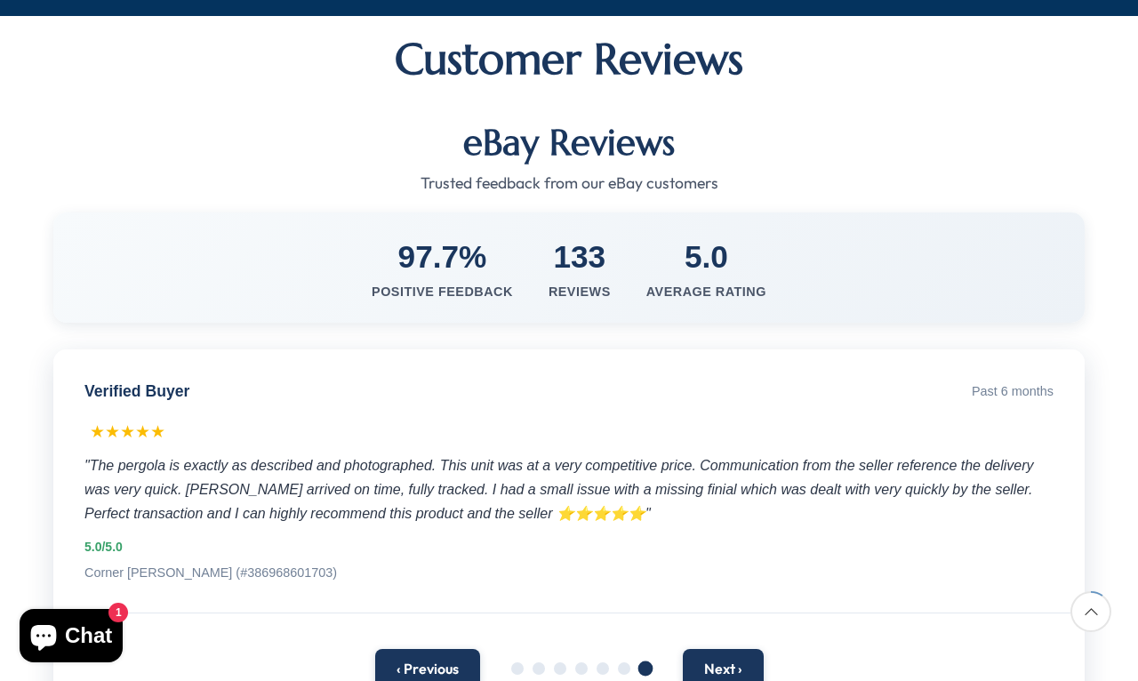
click at [730, 649] on button "Next ›" at bounding box center [723, 668] width 81 height 39
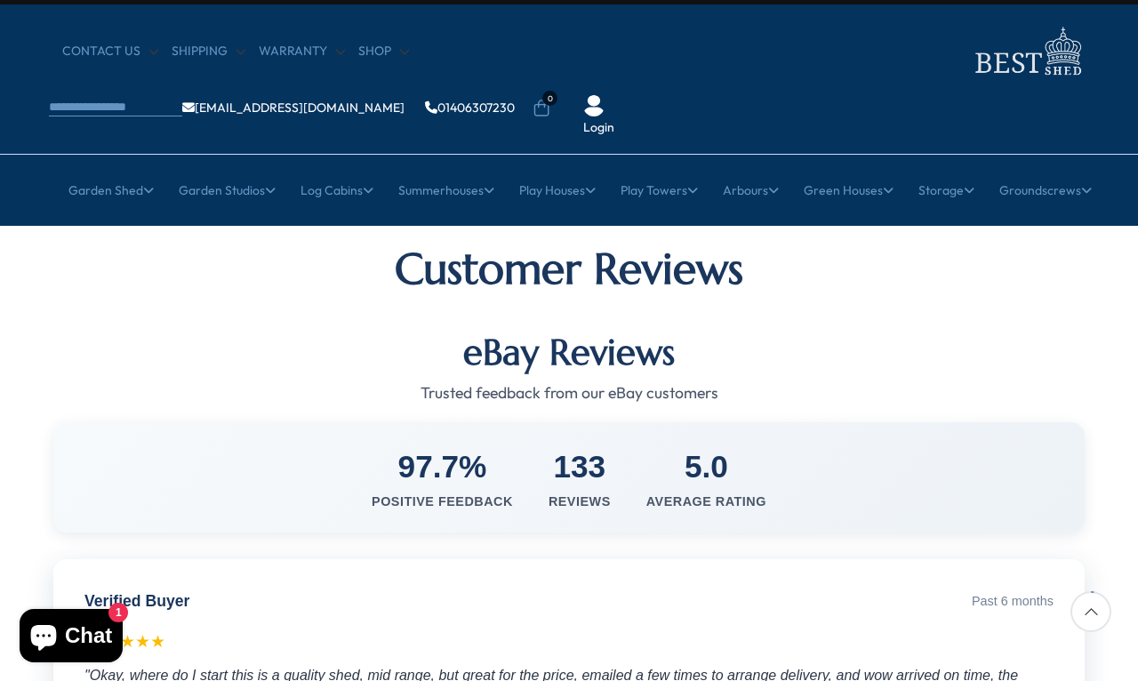
scroll to position [0, 0]
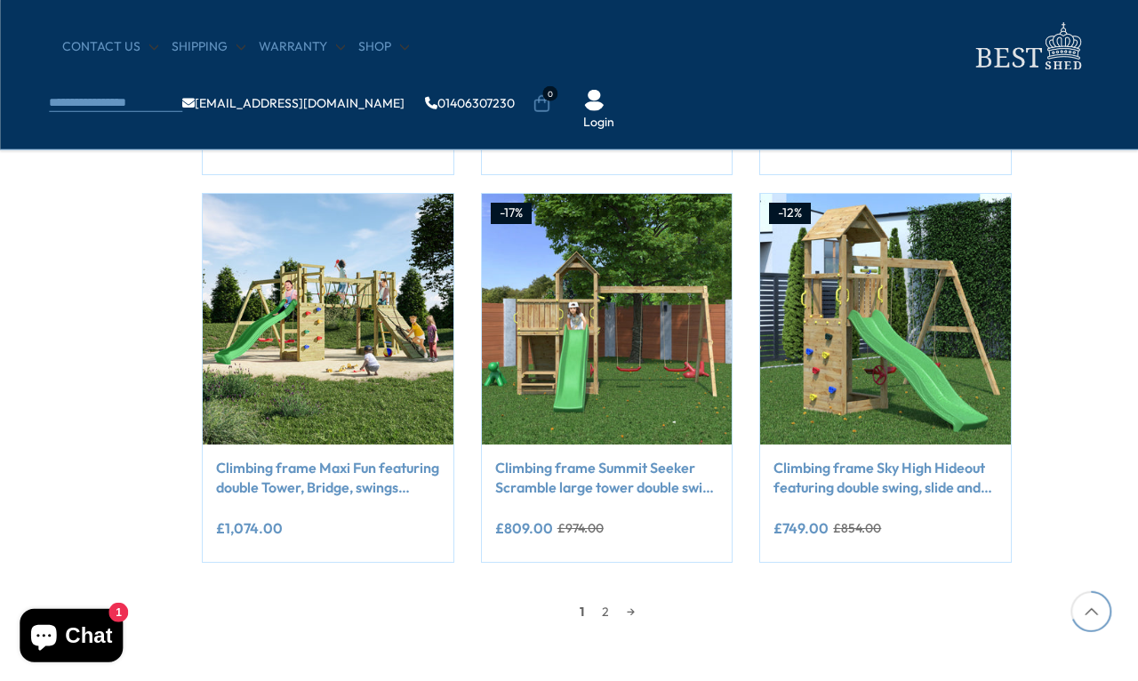
scroll to position [1416, 77]
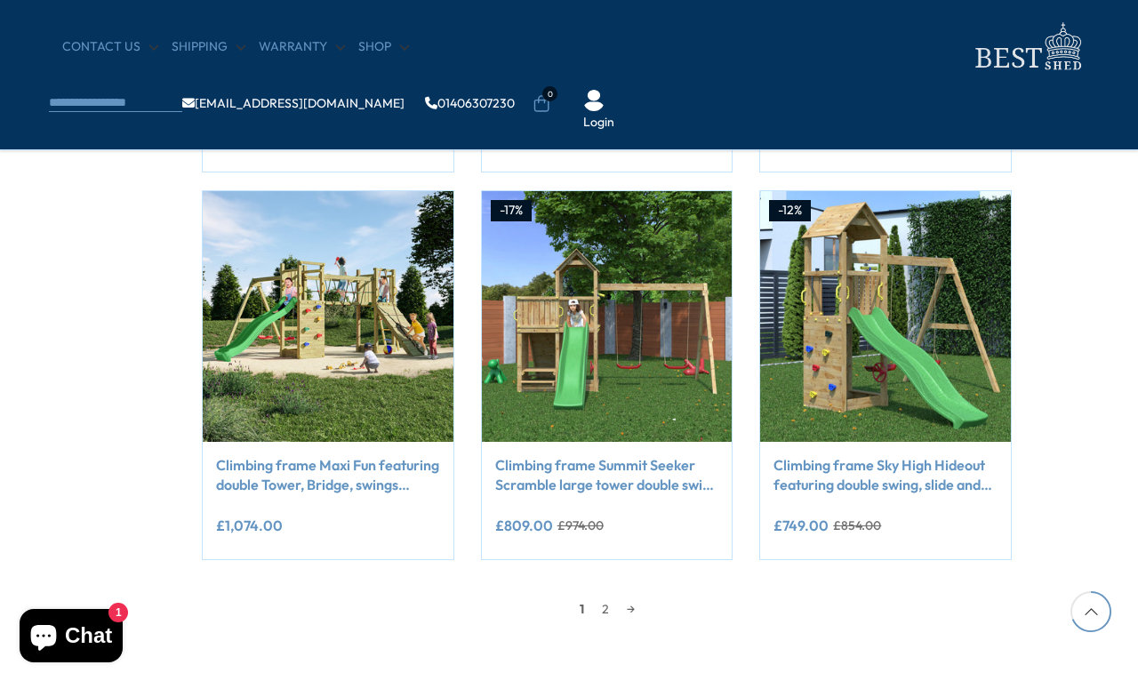
click at [633, 613] on link "→" at bounding box center [631, 609] width 26 height 27
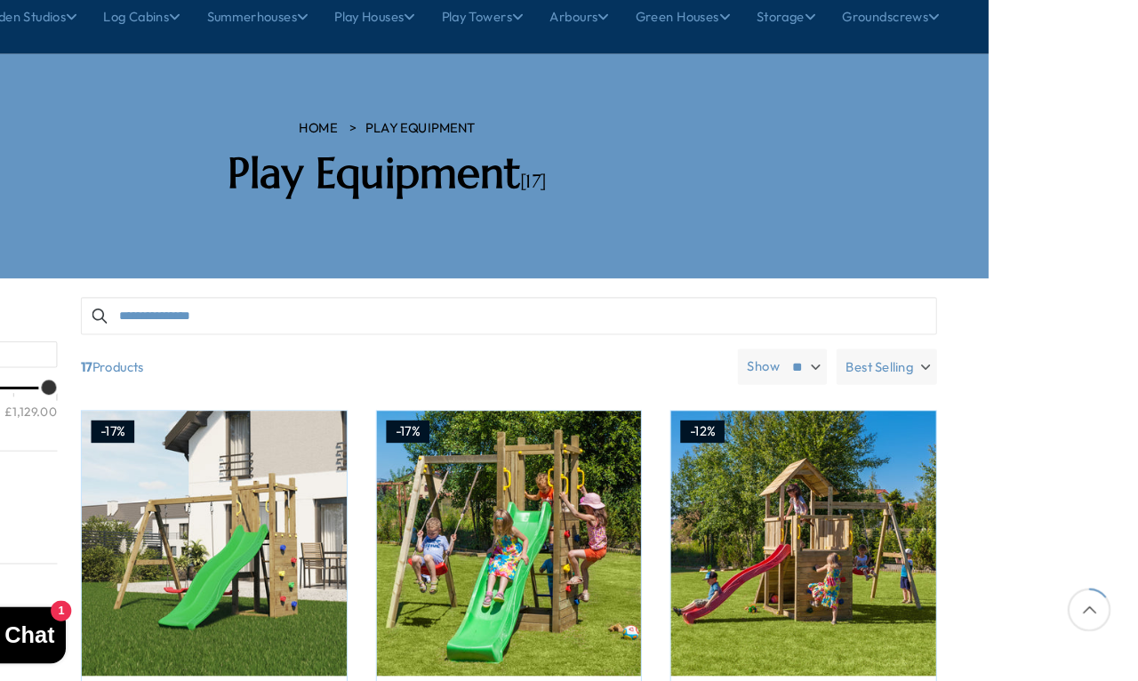
scroll to position [172, 142]
